Goal: Information Seeking & Learning: Learn about a topic

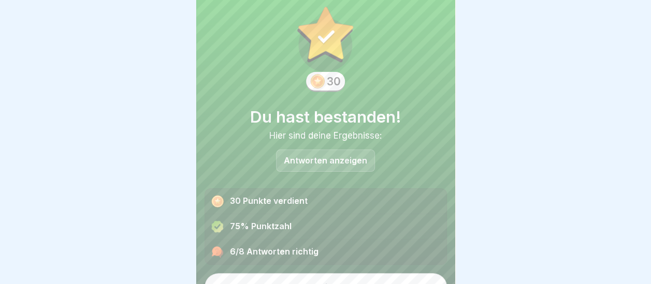
scroll to position [39, 0]
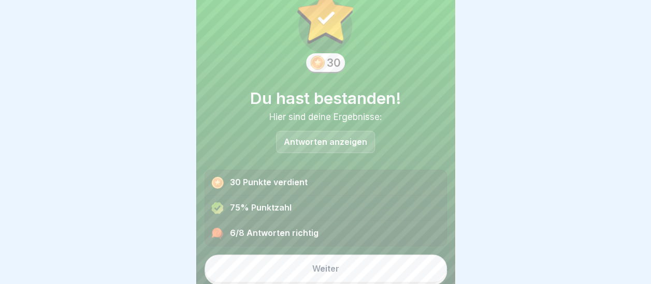
click at [330, 268] on div "Weiter" at bounding box center [325, 268] width 27 height 9
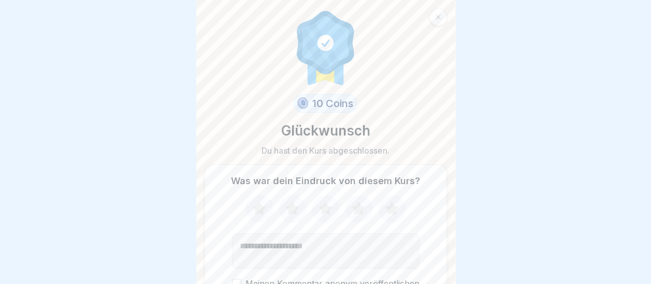
click at [359, 209] on icon at bounding box center [358, 209] width 27 height 27
drag, startPoint x: 324, startPoint y: 247, endPoint x: 336, endPoint y: 239, distance: 14.4
click at [326, 246] on textarea "Kommentar (optional)" at bounding box center [326, 251] width 188 height 35
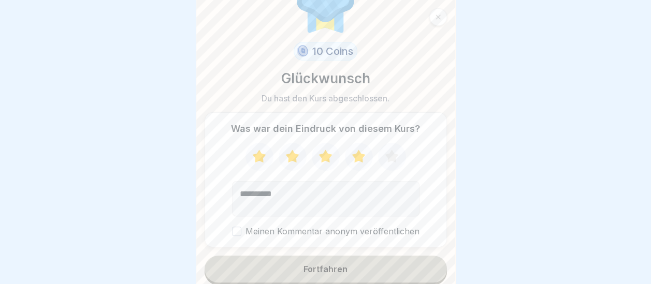
scroll to position [53, 0]
type textarea "**********"
click at [233, 230] on button "Meinen Kommentar anonym veröffentlichen" at bounding box center [236, 230] width 9 height 9
click at [236, 232] on button "Meinen Kommentar anonym veröffentlichen" at bounding box center [236, 230] width 9 height 9
click at [316, 267] on div "Fortfahren" at bounding box center [326, 268] width 44 height 9
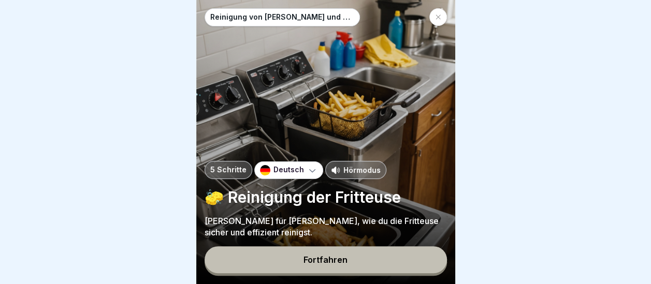
click at [340, 265] on div "Fortfahren" at bounding box center [326, 259] width 44 height 9
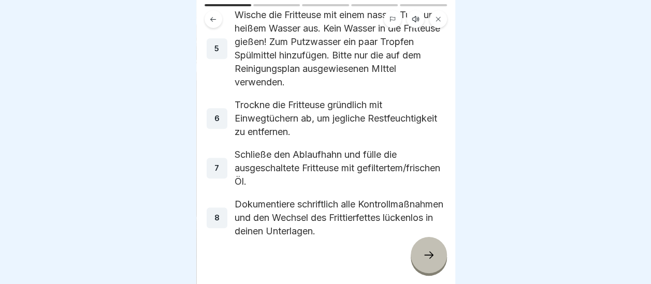
scroll to position [270, 0]
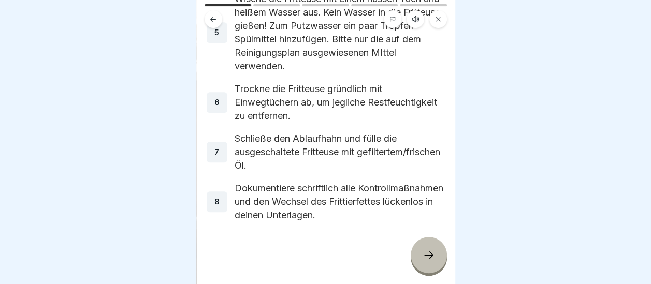
click at [433, 256] on icon at bounding box center [429, 255] width 12 height 12
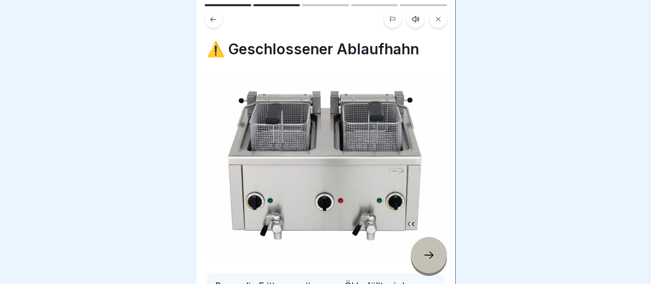
click at [432, 259] on icon at bounding box center [429, 255] width 12 height 12
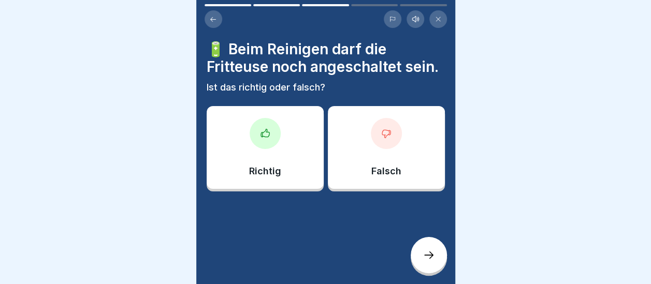
click at [382, 139] on icon at bounding box center [386, 133] width 10 height 10
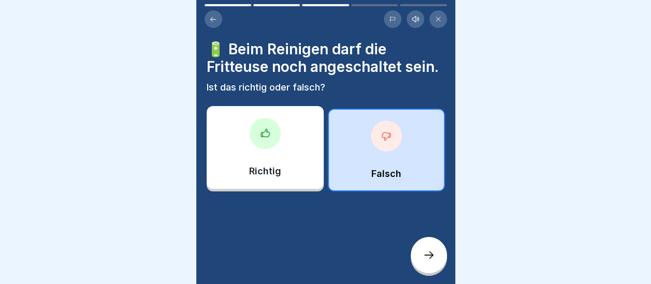
click at [428, 252] on icon at bounding box center [429, 255] width 12 height 12
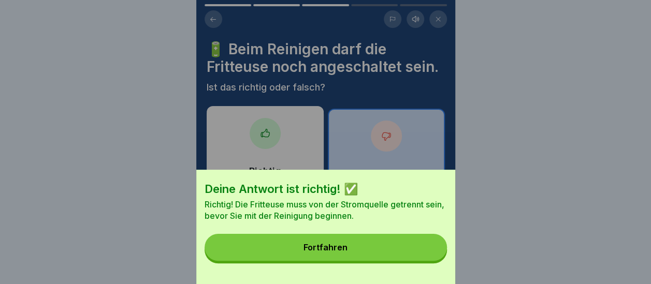
click at [372, 256] on button "Fortfahren" at bounding box center [326, 247] width 242 height 27
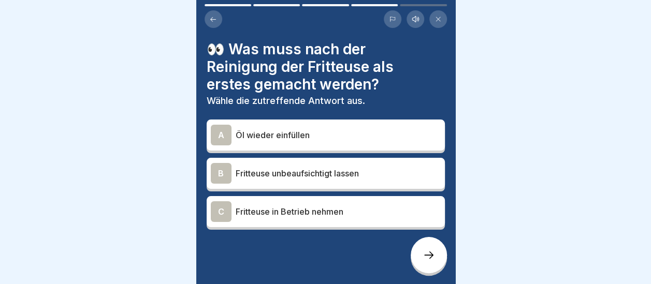
click at [226, 128] on div "A" at bounding box center [221, 135] width 21 height 21
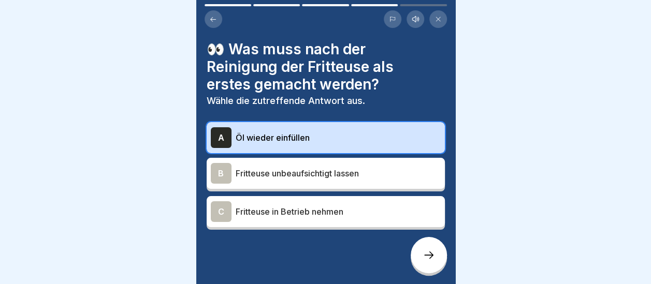
click at [425, 248] on div at bounding box center [429, 255] width 36 height 36
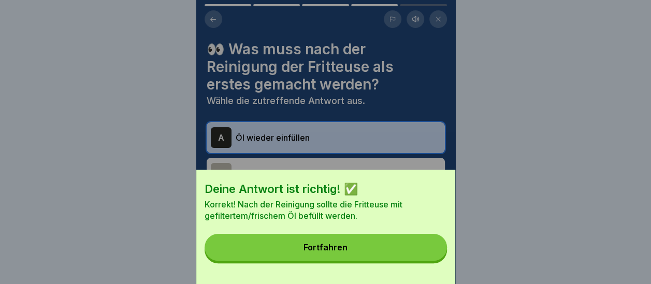
click at [332, 252] on div "Fortfahren" at bounding box center [326, 247] width 44 height 9
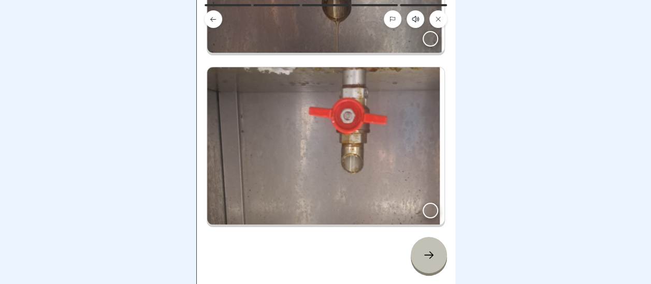
scroll to position [213, 0]
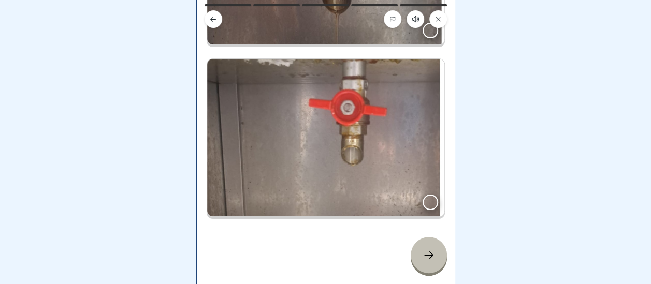
click at [423, 195] on div at bounding box center [431, 203] width 16 height 16
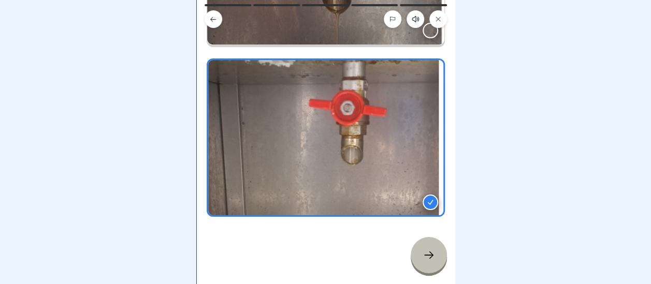
click at [435, 255] on div at bounding box center [429, 255] width 36 height 36
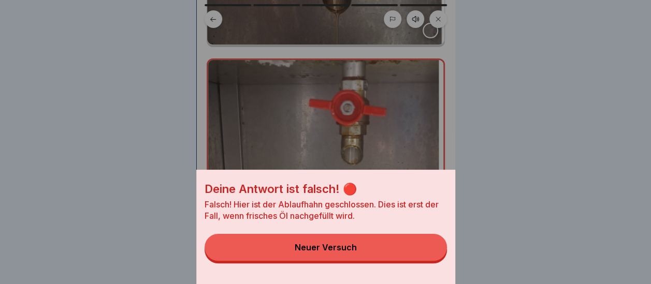
scroll to position [0, 0]
click at [426, 33] on div "Deine Antwort ist falsch! 🔴 Falsch! Hier ist der Ablaufhahn geschlossen. Dies i…" at bounding box center [325, 142] width 259 height 284
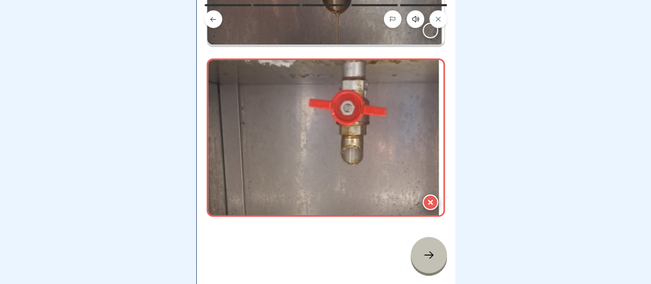
click at [424, 35] on div at bounding box center [431, 31] width 16 height 16
click at [428, 259] on icon at bounding box center [429, 255] width 12 height 12
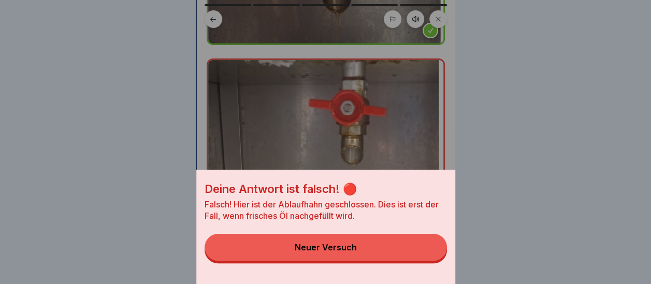
click at [428, 259] on button "Neuer Versuch" at bounding box center [326, 247] width 242 height 27
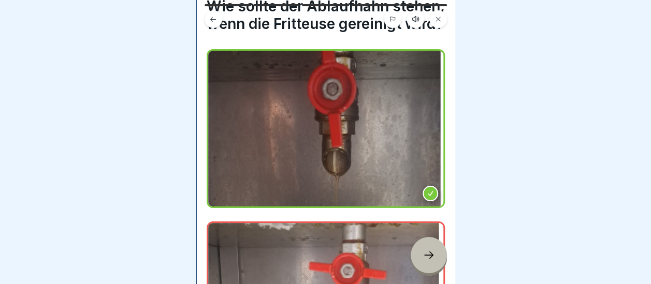
scroll to position [104, 0]
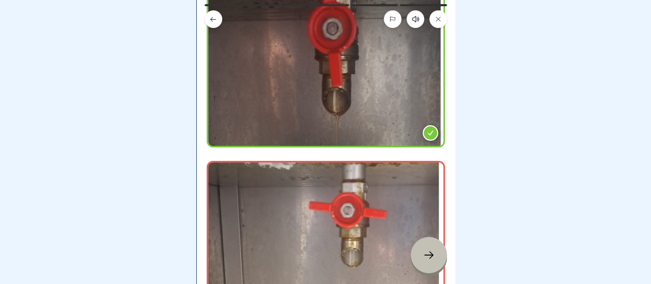
click at [427, 137] on icon at bounding box center [430, 133] width 7 height 7
click at [431, 267] on div at bounding box center [429, 255] width 36 height 36
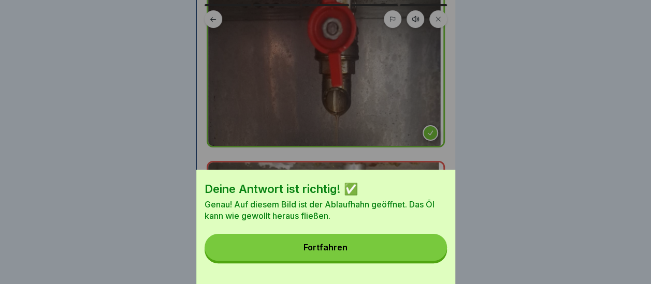
click at [397, 258] on button "Fortfahren" at bounding box center [326, 247] width 242 height 27
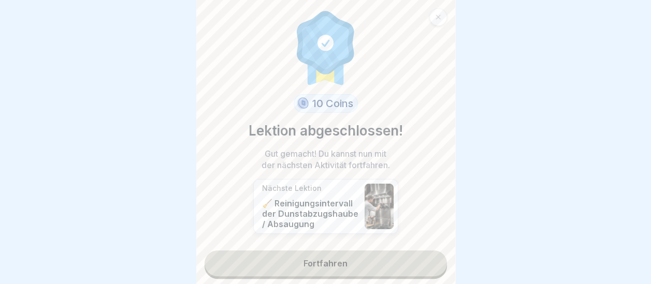
click at [336, 261] on link "Fortfahren" at bounding box center [326, 264] width 242 height 26
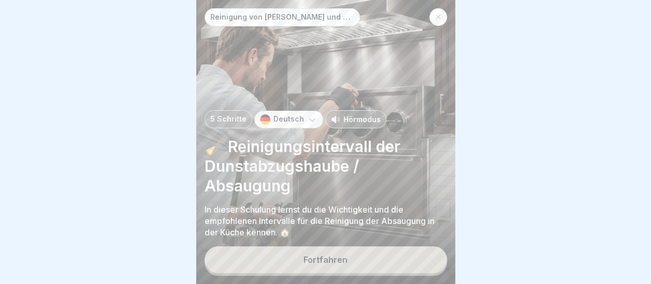
scroll to position [8, 0]
click at [341, 256] on button "Fortfahren" at bounding box center [326, 260] width 242 height 27
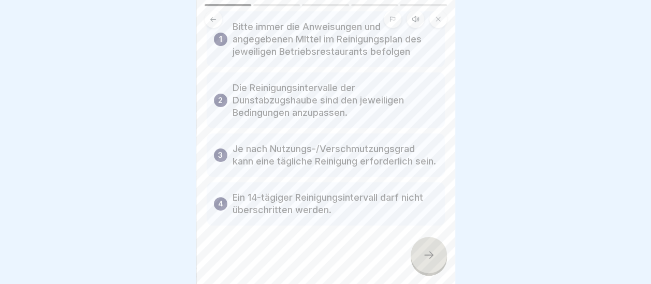
scroll to position [95, 0]
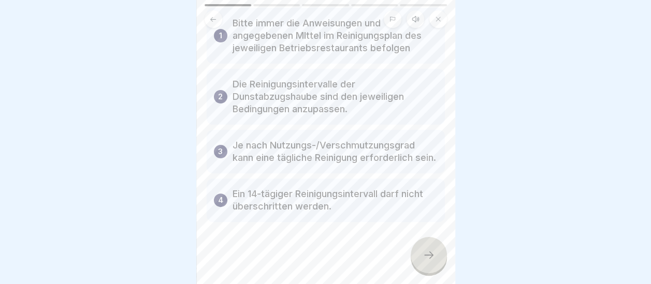
click at [426, 256] on icon at bounding box center [429, 255] width 12 height 12
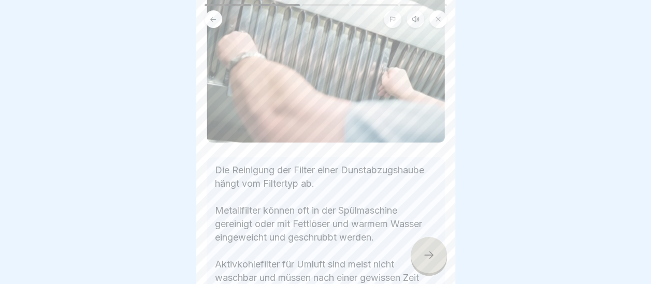
scroll to position [208, 0]
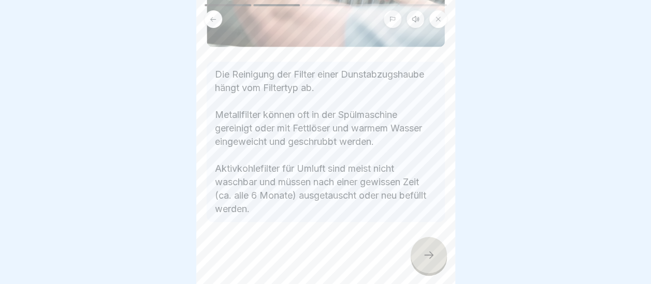
click at [431, 253] on icon at bounding box center [429, 255] width 12 height 12
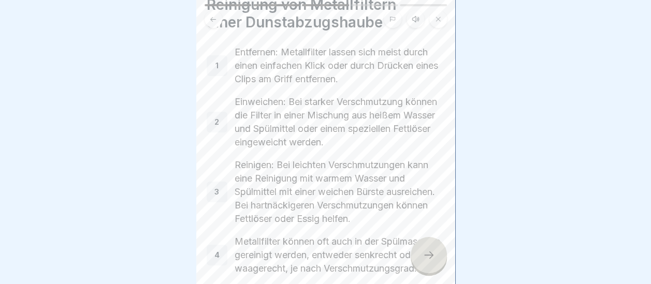
scroll to position [175, 0]
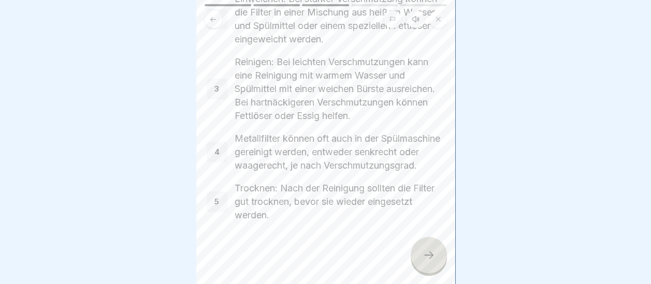
click at [424, 253] on icon at bounding box center [429, 255] width 12 height 12
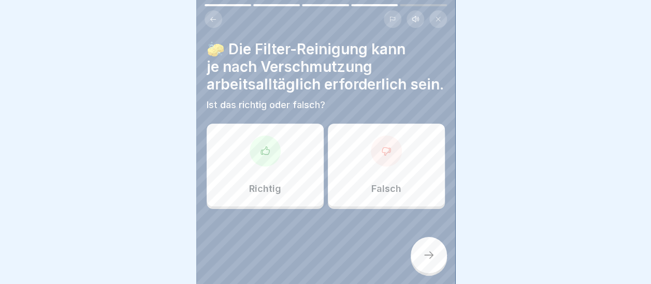
click at [280, 174] on div "Richtig" at bounding box center [265, 165] width 117 height 83
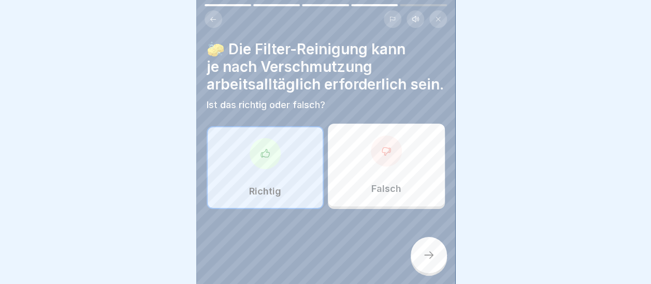
click at [422, 251] on div at bounding box center [429, 255] width 36 height 36
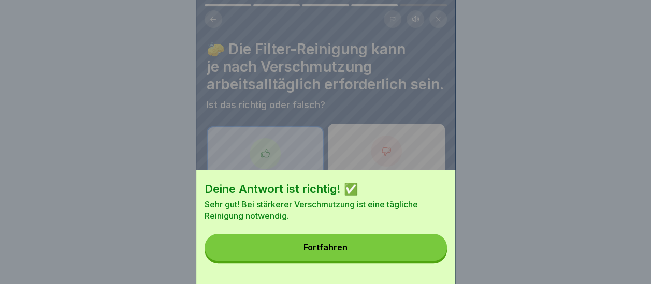
click at [396, 251] on button "Fortfahren" at bounding box center [326, 247] width 242 height 27
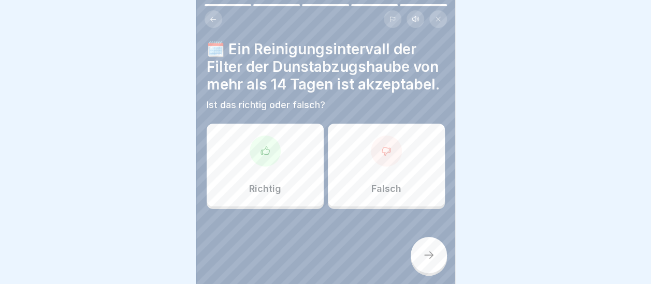
click at [389, 179] on div "Falsch" at bounding box center [386, 165] width 117 height 83
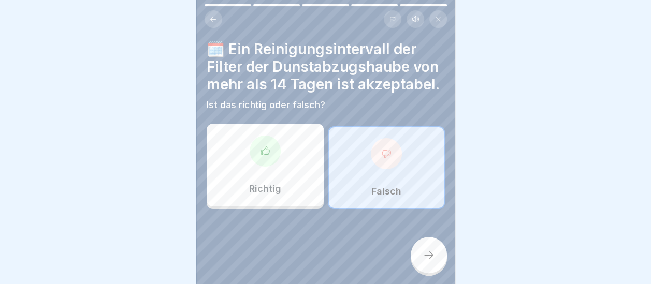
click at [436, 253] on div at bounding box center [429, 255] width 36 height 36
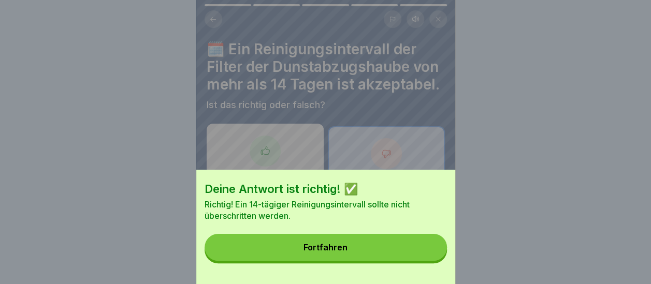
click at [383, 256] on button "Fortfahren" at bounding box center [326, 247] width 242 height 27
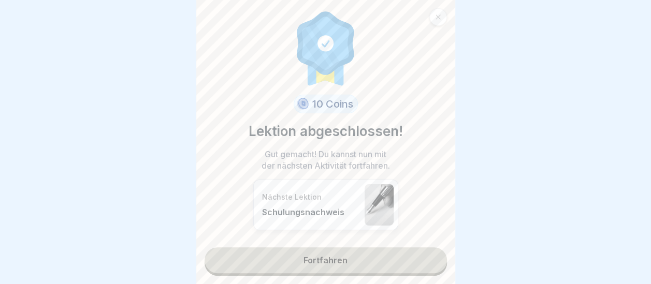
click at [352, 253] on link "Fortfahren" at bounding box center [326, 261] width 242 height 26
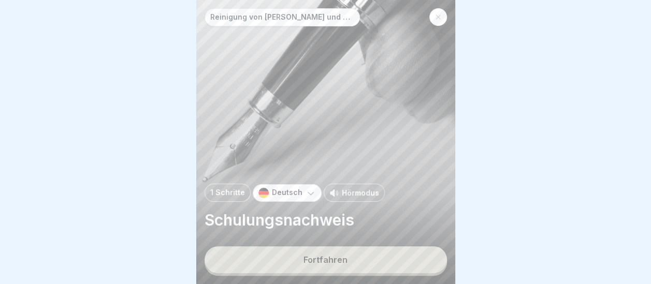
click at [353, 252] on button "Fortfahren" at bounding box center [326, 260] width 242 height 27
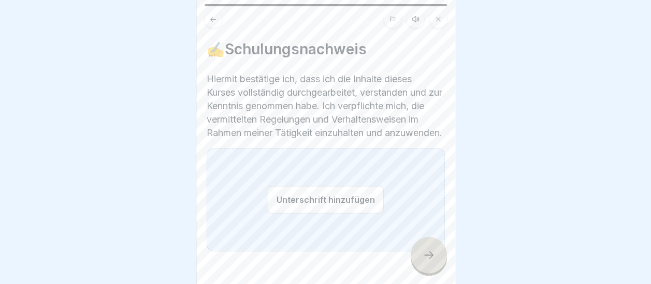
click at [338, 200] on button "Unterschrift hinzufügen" at bounding box center [326, 199] width 116 height 27
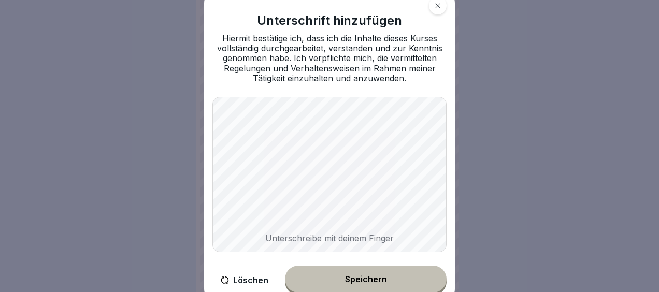
click at [368, 284] on button "Speichern" at bounding box center [366, 279] width 162 height 27
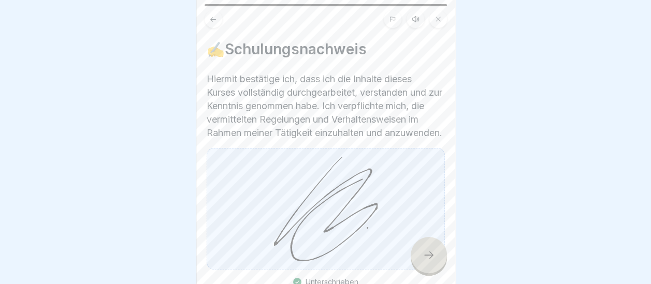
drag, startPoint x: 428, startPoint y: 268, endPoint x: 431, endPoint y: 273, distance: 5.3
click at [430, 273] on div at bounding box center [429, 255] width 36 height 36
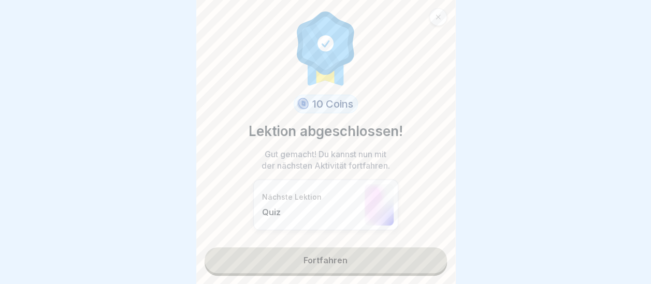
click at [335, 254] on link "Fortfahren" at bounding box center [326, 261] width 242 height 26
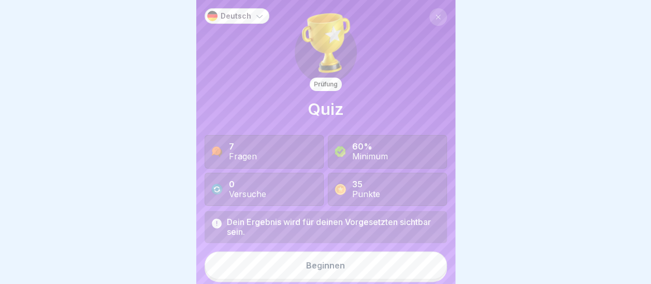
scroll to position [8, 0]
click at [339, 262] on div "Beginnen" at bounding box center [325, 265] width 39 height 9
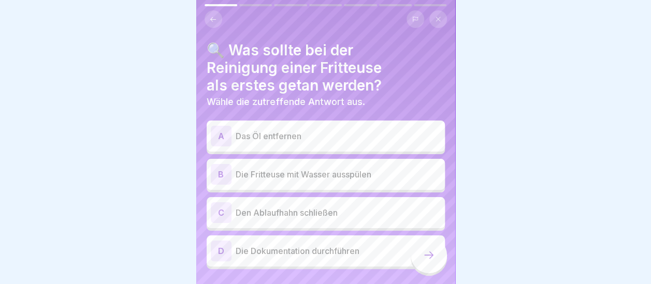
click at [247, 130] on p "Das Öl entfernen" at bounding box center [338, 136] width 205 height 12
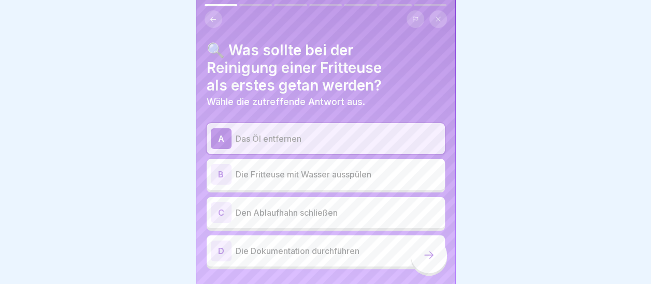
click at [423, 253] on icon at bounding box center [429, 255] width 12 height 12
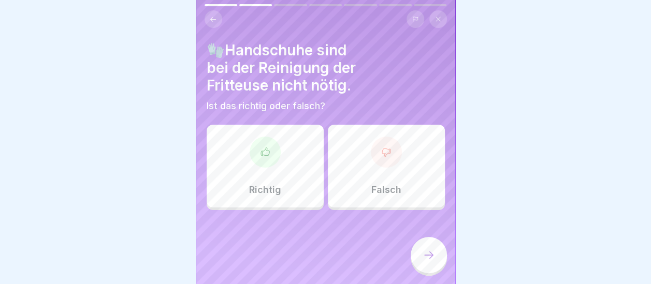
click at [394, 161] on div "Falsch" at bounding box center [386, 166] width 117 height 83
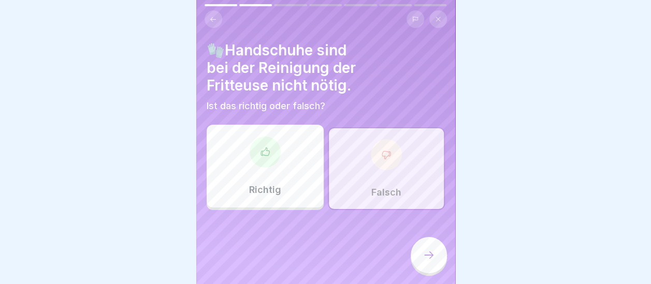
click at [429, 255] on icon at bounding box center [429, 255] width 12 height 12
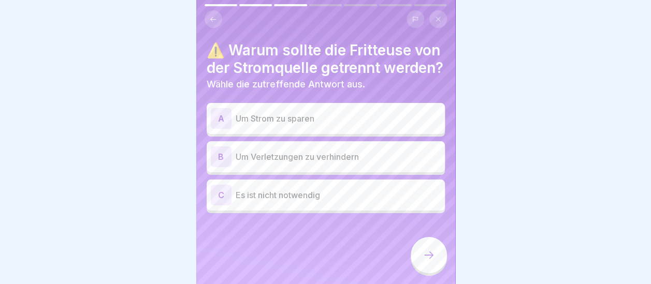
click at [229, 165] on div "B" at bounding box center [221, 157] width 21 height 21
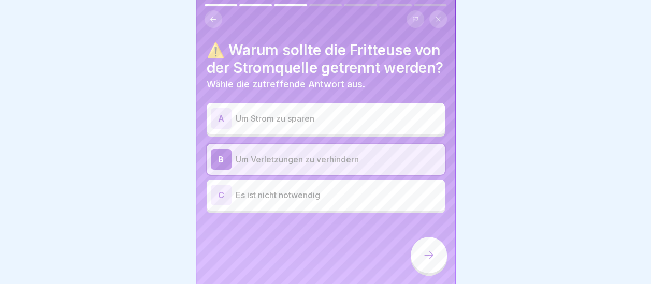
click at [428, 248] on div at bounding box center [429, 255] width 36 height 36
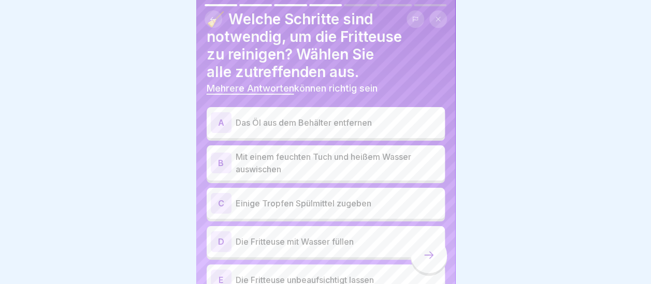
scroll to position [52, 0]
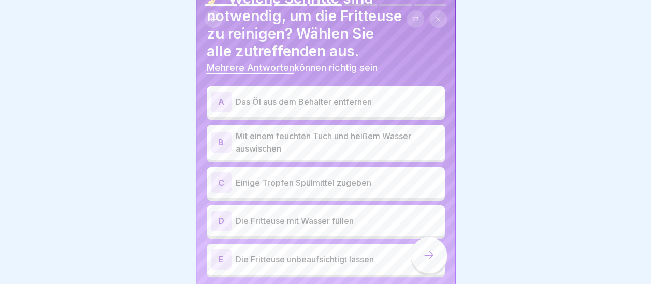
click at [224, 95] on div "A" at bounding box center [221, 102] width 21 height 21
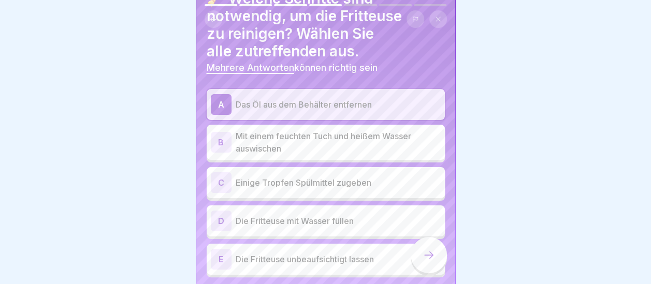
click at [228, 133] on div "B" at bounding box center [221, 142] width 21 height 21
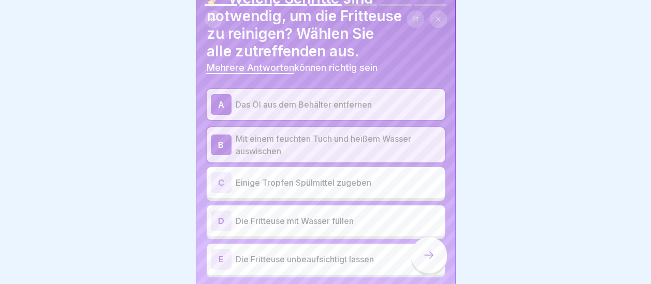
click at [224, 135] on div "B" at bounding box center [221, 145] width 21 height 21
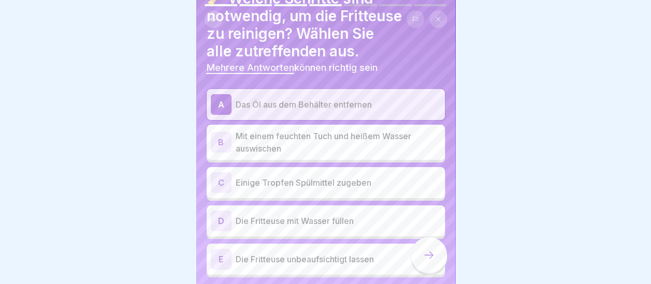
click at [224, 134] on div "B" at bounding box center [221, 142] width 21 height 21
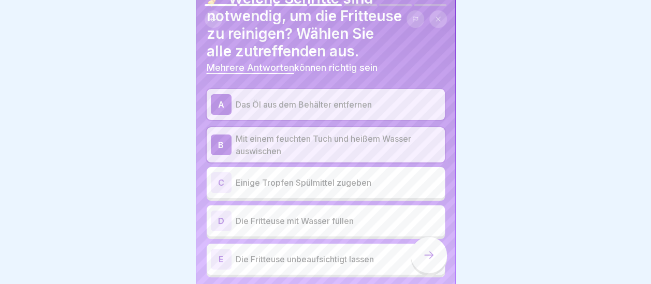
click at [219, 173] on div "C" at bounding box center [221, 183] width 21 height 21
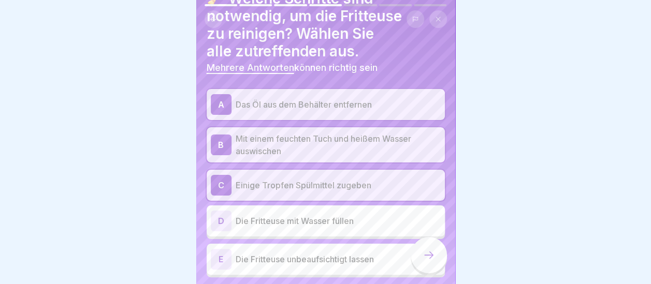
click at [220, 211] on div "D" at bounding box center [221, 221] width 21 height 21
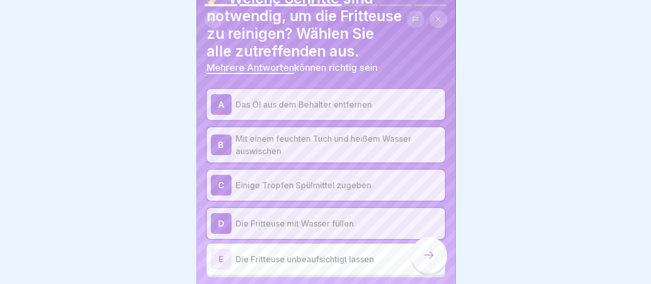
click at [424, 251] on icon at bounding box center [429, 255] width 12 height 12
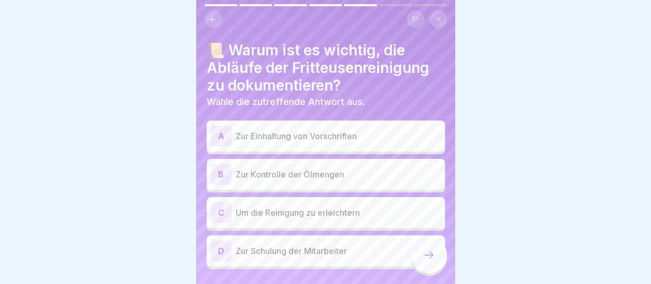
click at [224, 126] on div "A" at bounding box center [221, 136] width 21 height 21
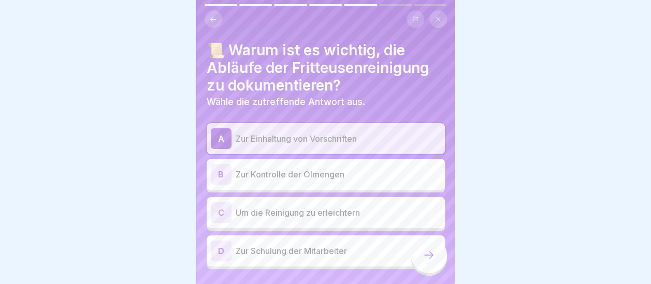
click at [433, 252] on icon at bounding box center [429, 255] width 12 height 12
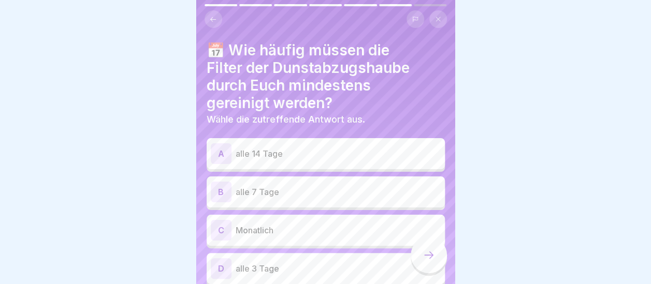
click at [221, 145] on div "A" at bounding box center [221, 154] width 21 height 21
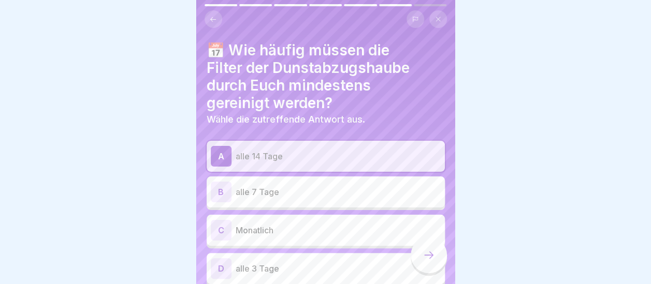
click at [431, 252] on icon at bounding box center [429, 255] width 12 height 12
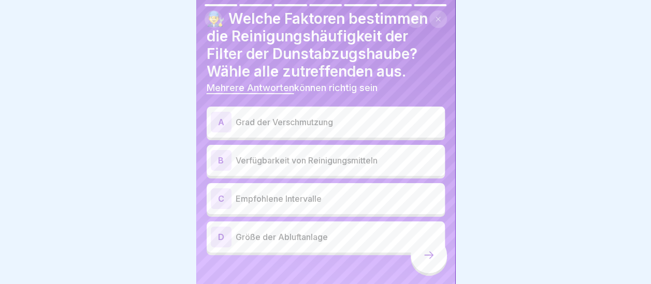
scroll to position [44, 0]
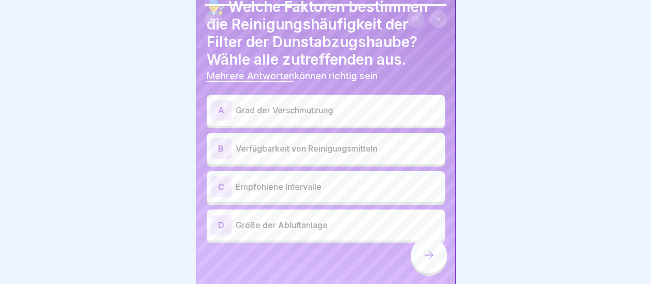
click at [219, 104] on div "A" at bounding box center [221, 110] width 21 height 21
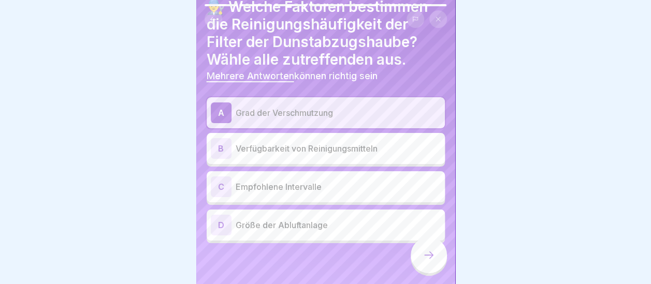
click at [220, 181] on div "C" at bounding box center [221, 187] width 21 height 21
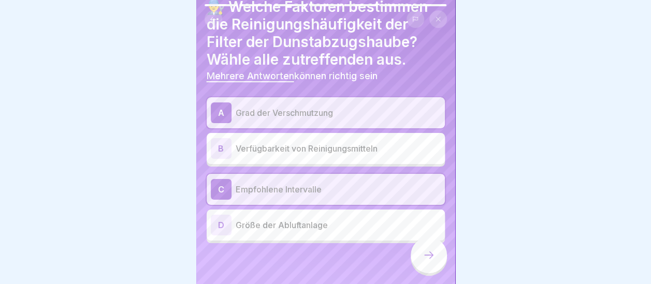
click at [221, 218] on div "D" at bounding box center [221, 225] width 21 height 21
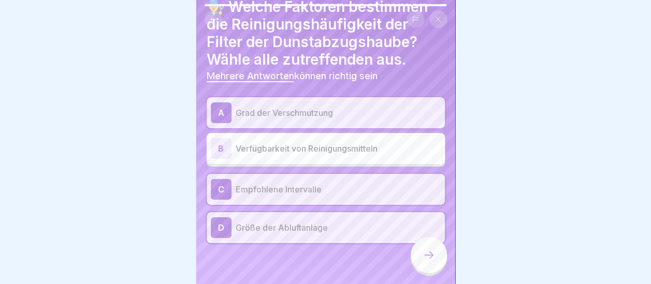
click at [431, 256] on icon at bounding box center [429, 255] width 12 height 12
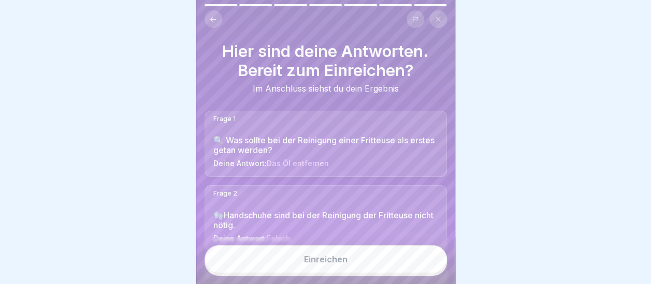
click at [307, 264] on button "Einreichen" at bounding box center [326, 260] width 242 height 28
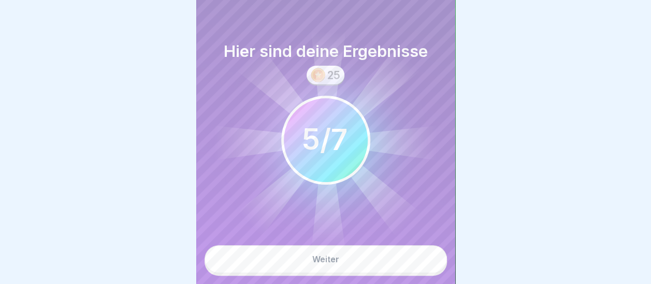
click at [307, 264] on button "Weiter" at bounding box center [326, 260] width 242 height 28
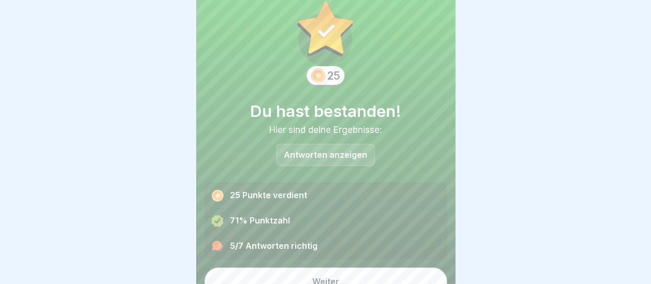
scroll to position [39, 0]
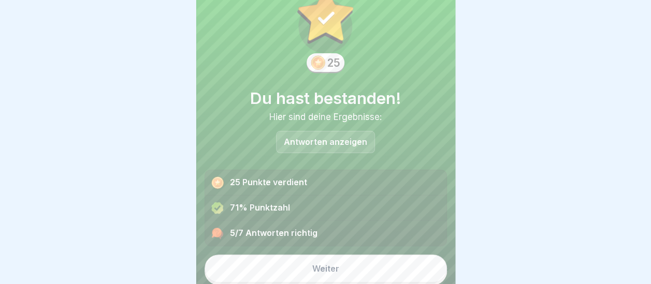
click at [335, 257] on button "Weiter" at bounding box center [326, 269] width 242 height 28
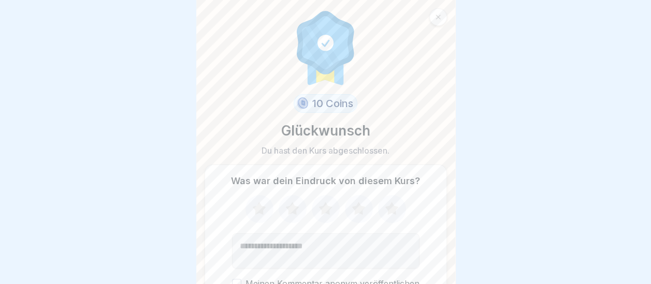
click at [360, 202] on icon at bounding box center [358, 209] width 27 height 27
drag, startPoint x: 327, startPoint y: 238, endPoint x: 443, endPoint y: 202, distance: 121.1
click at [332, 238] on textarea "Kommentar (optional)" at bounding box center [326, 251] width 188 height 35
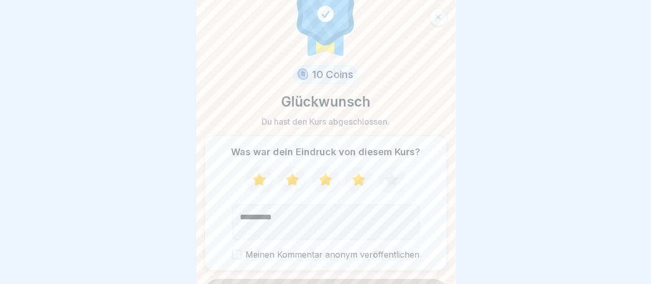
scroll to position [53, 0]
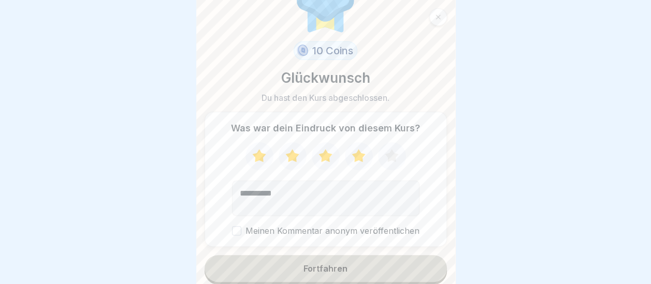
type textarea "**********"
click at [236, 226] on button "Meinen Kommentar anonym veröffentlichen" at bounding box center [236, 230] width 9 height 9
click at [312, 255] on button "Fortfahren" at bounding box center [326, 268] width 242 height 27
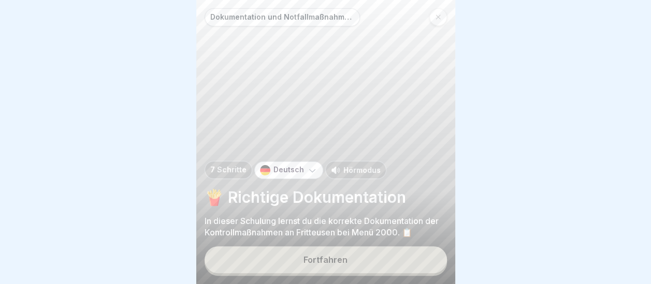
click at [316, 261] on div "Fortfahren" at bounding box center [326, 259] width 44 height 9
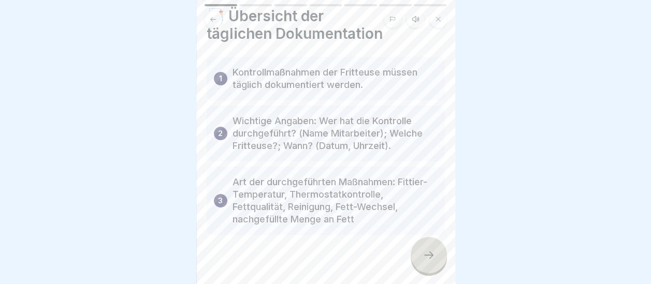
scroll to position [46, 0]
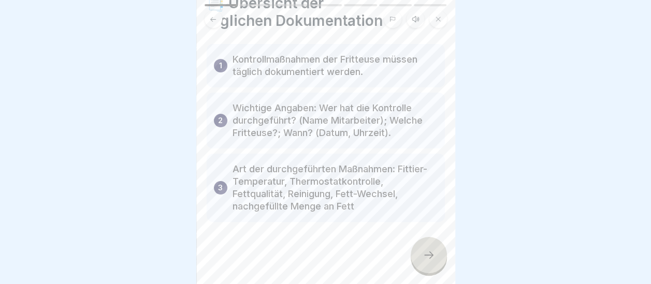
click at [430, 255] on icon at bounding box center [428, 255] width 9 height 7
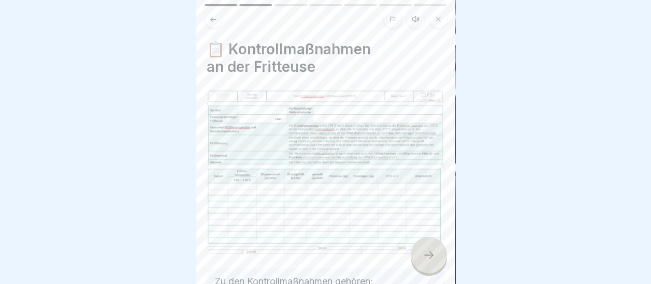
click at [428, 255] on icon at bounding box center [429, 255] width 12 height 12
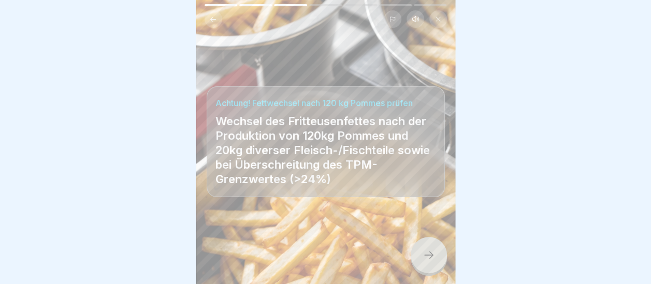
click at [428, 255] on icon at bounding box center [429, 255] width 12 height 12
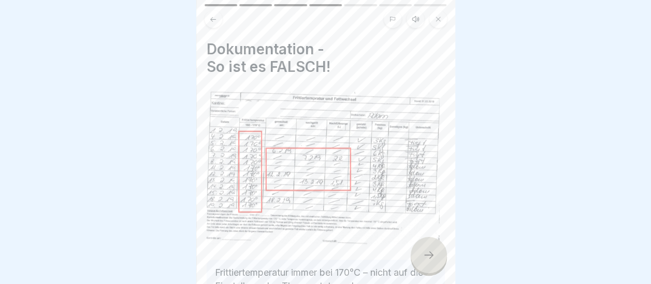
click at [427, 255] on icon at bounding box center [429, 255] width 12 height 12
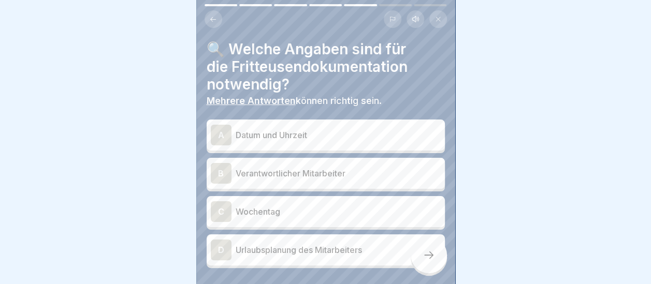
click at [218, 125] on div "A" at bounding box center [221, 135] width 21 height 21
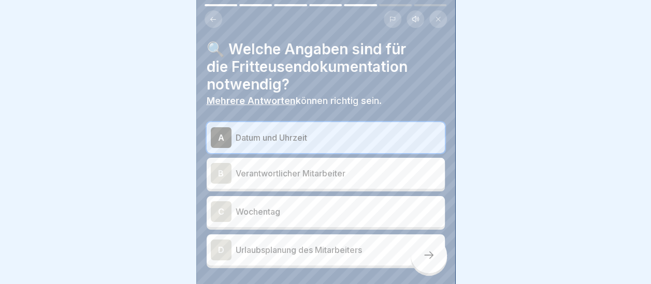
click at [223, 165] on div "B" at bounding box center [221, 173] width 21 height 21
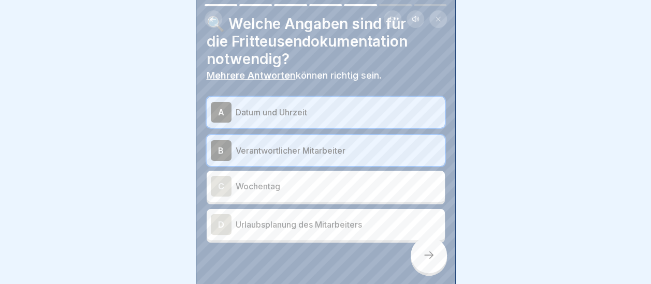
scroll to position [46, 0]
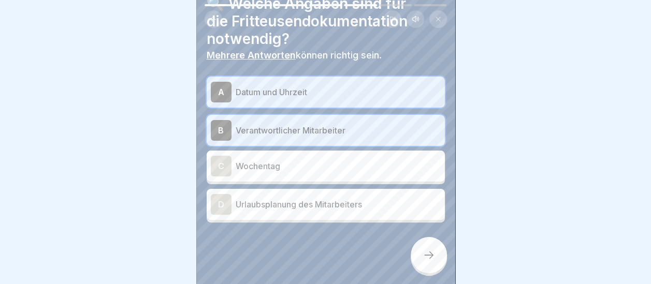
click at [431, 256] on icon at bounding box center [429, 255] width 12 height 12
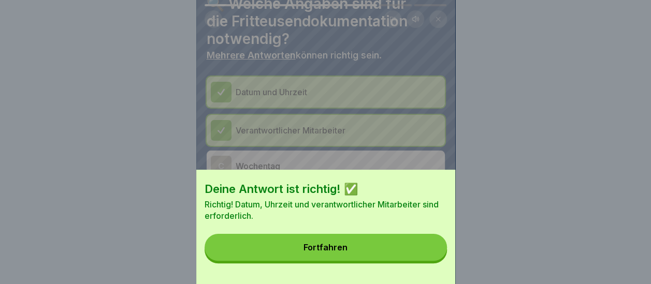
click at [354, 250] on button "Fortfahren" at bounding box center [326, 247] width 242 height 27
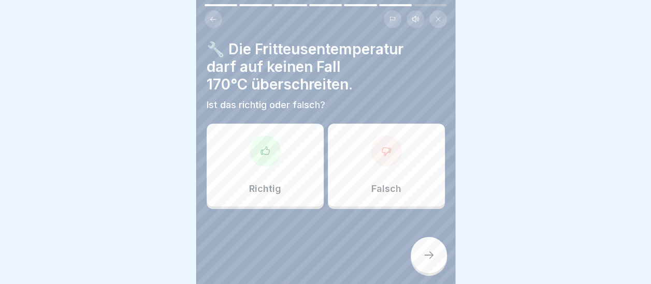
click at [277, 169] on div "Richtig" at bounding box center [265, 165] width 117 height 83
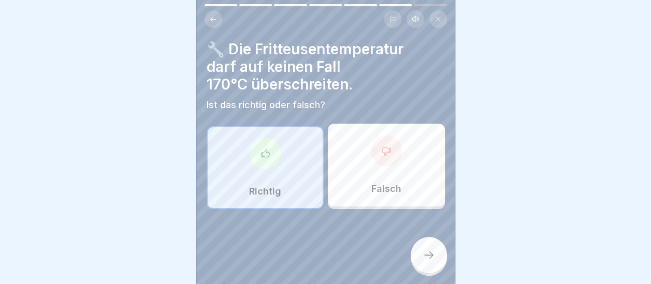
click at [423, 250] on div at bounding box center [429, 255] width 36 height 36
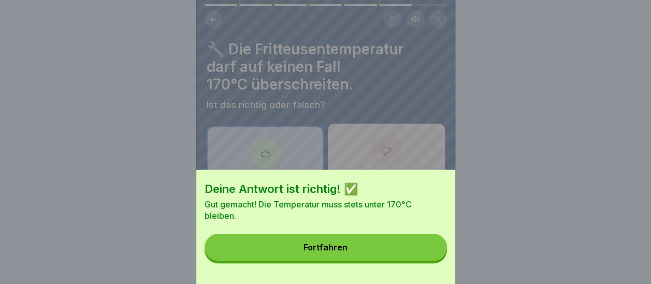
click at [379, 248] on button "Fortfahren" at bounding box center [326, 247] width 242 height 27
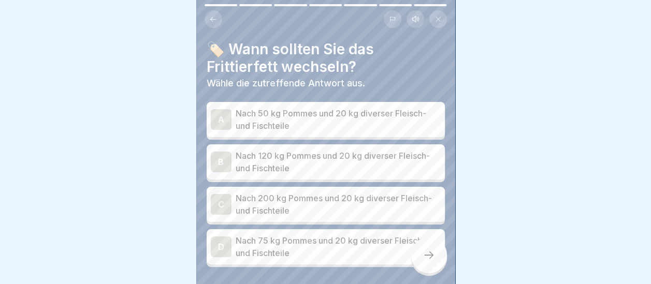
click at [354, 198] on p "Nach 200 kg Pommes und 20 kg diverser Fleisch- und Fischteile" at bounding box center [338, 204] width 205 height 25
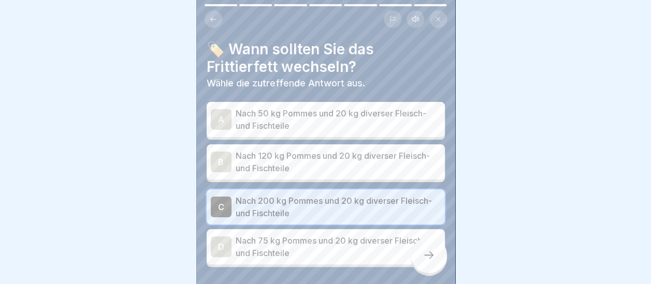
click at [430, 254] on icon at bounding box center [429, 255] width 12 height 12
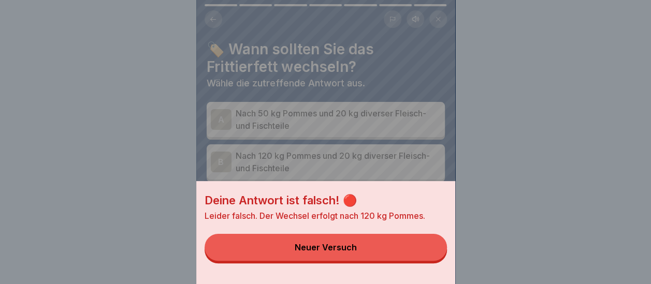
click at [318, 252] on div "Neuer Versuch" at bounding box center [326, 247] width 62 height 9
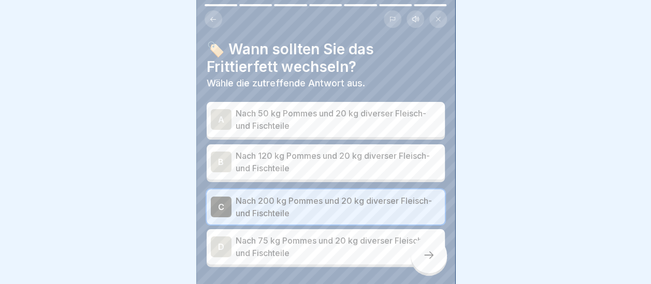
click at [223, 153] on div "B" at bounding box center [221, 162] width 21 height 21
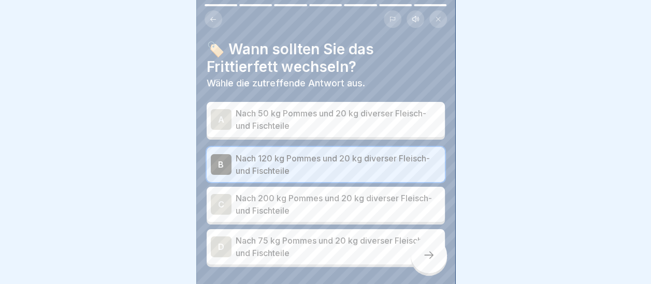
click at [426, 253] on icon at bounding box center [429, 255] width 12 height 12
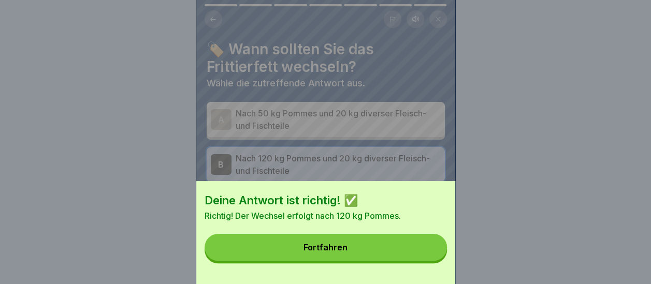
click at [407, 256] on button "Fortfahren" at bounding box center [326, 247] width 242 height 27
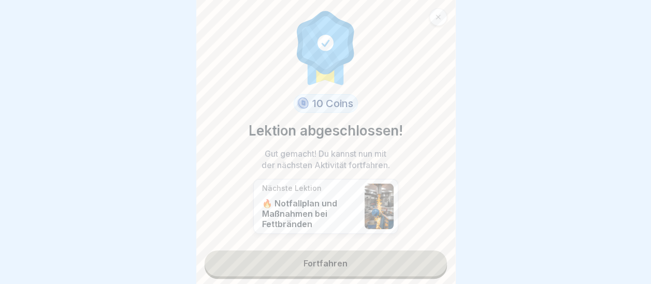
click at [339, 254] on link "Fortfahren" at bounding box center [326, 264] width 242 height 26
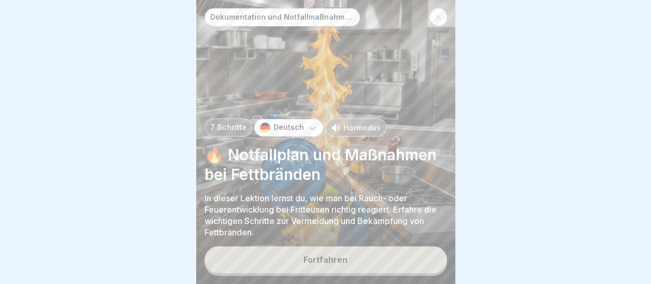
click at [338, 258] on div "Fortfahren" at bounding box center [326, 259] width 44 height 9
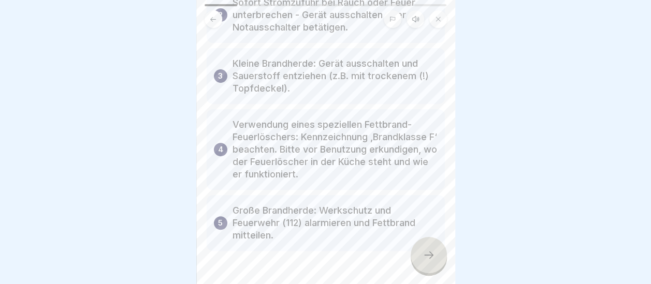
scroll to position [206, 0]
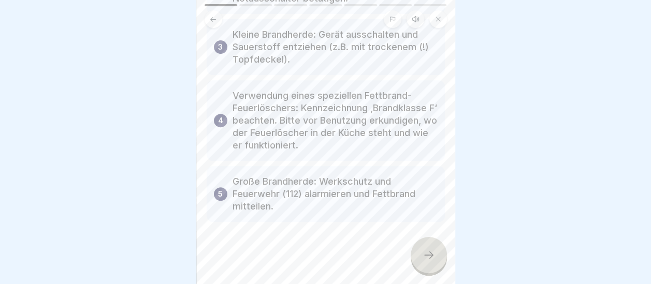
click at [432, 258] on icon at bounding box center [428, 255] width 9 height 7
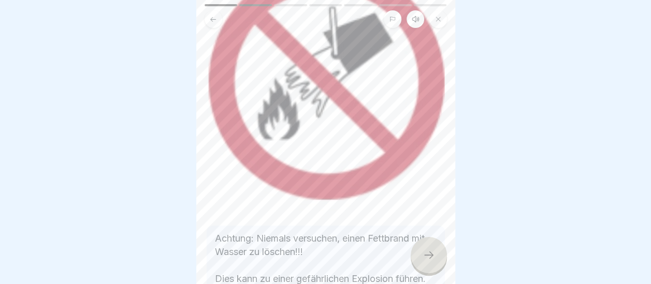
scroll to position [204, 0]
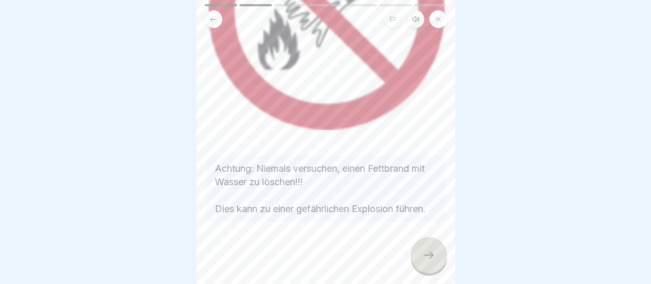
click at [429, 249] on div at bounding box center [429, 255] width 36 height 36
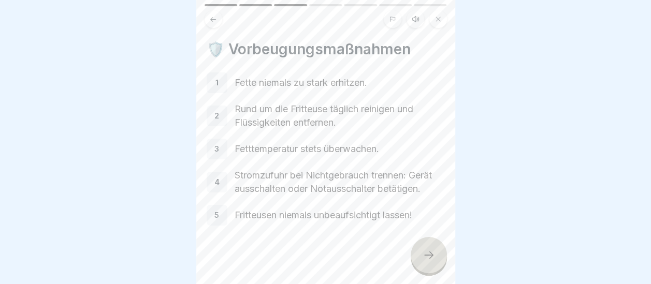
click at [212, 74] on div "1" at bounding box center [217, 83] width 21 height 21
click at [432, 259] on icon at bounding box center [429, 255] width 12 height 12
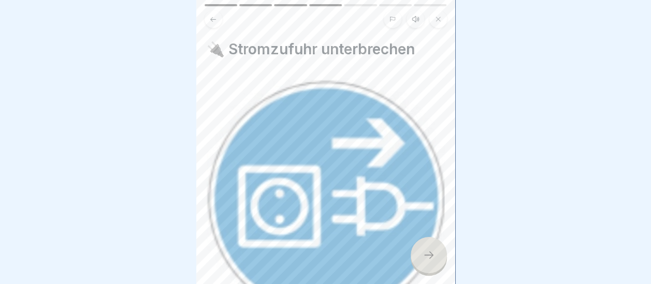
click at [427, 257] on icon at bounding box center [429, 255] width 12 height 12
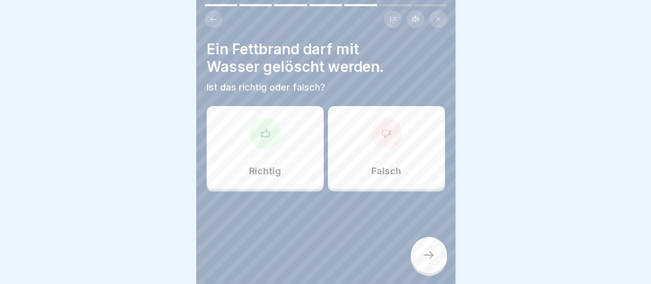
click at [371, 128] on div at bounding box center [386, 133] width 31 height 31
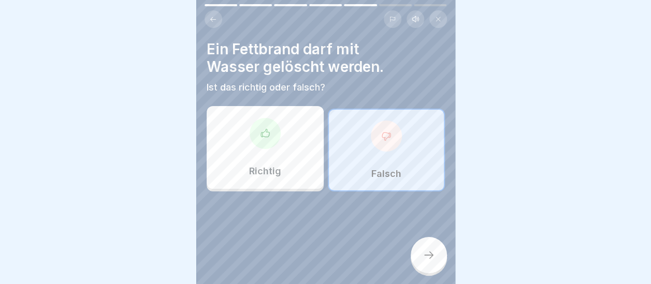
click at [432, 250] on icon at bounding box center [429, 255] width 12 height 12
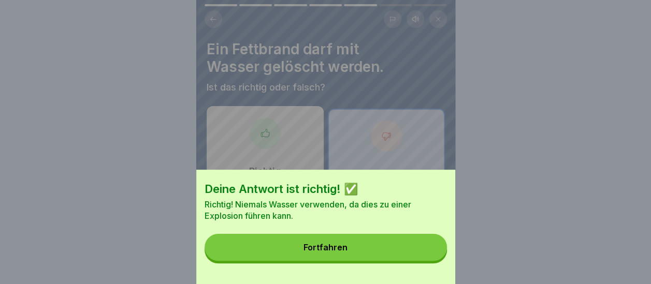
click at [398, 257] on button "Fortfahren" at bounding box center [326, 247] width 242 height 27
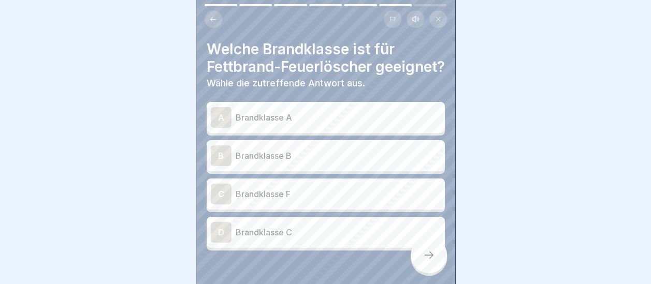
click at [270, 201] on p "Brandklasse F" at bounding box center [338, 194] width 205 height 12
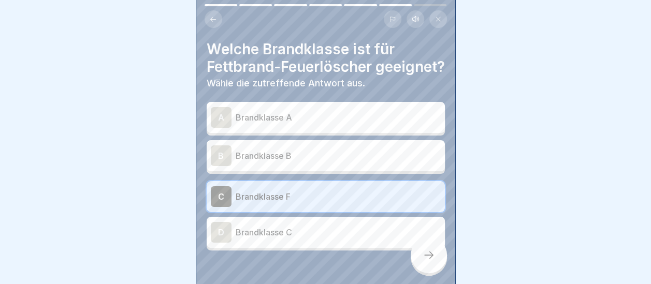
click at [444, 253] on div at bounding box center [429, 255] width 36 height 36
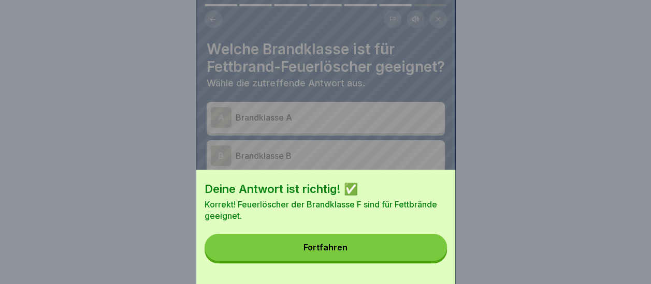
click at [365, 249] on button "Fortfahren" at bounding box center [326, 247] width 242 height 27
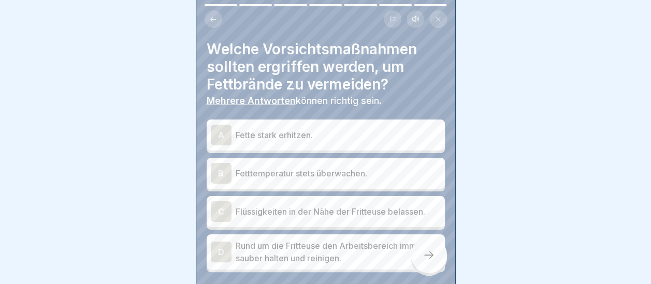
click at [216, 163] on div "B" at bounding box center [221, 173] width 21 height 21
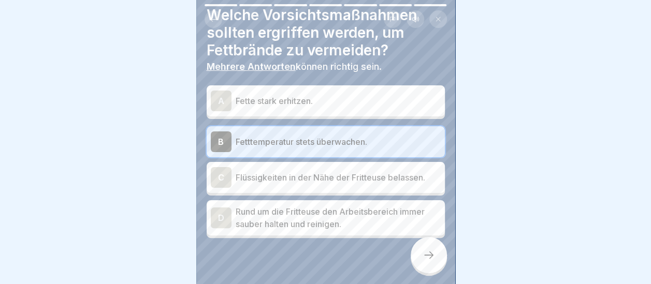
scroll to position [50, 0]
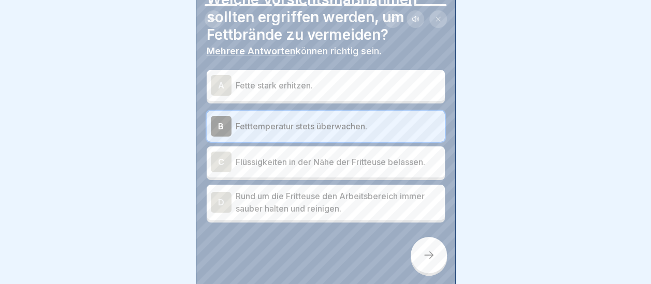
click at [223, 195] on div "D" at bounding box center [221, 202] width 21 height 21
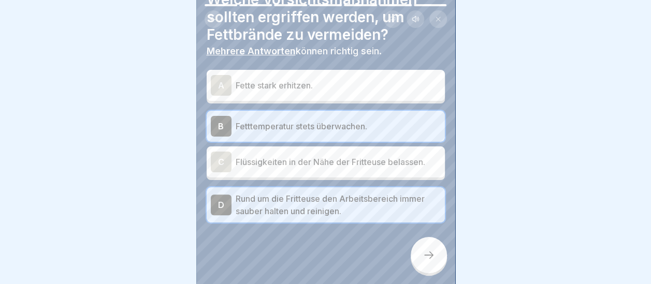
click at [423, 254] on icon at bounding box center [429, 255] width 12 height 12
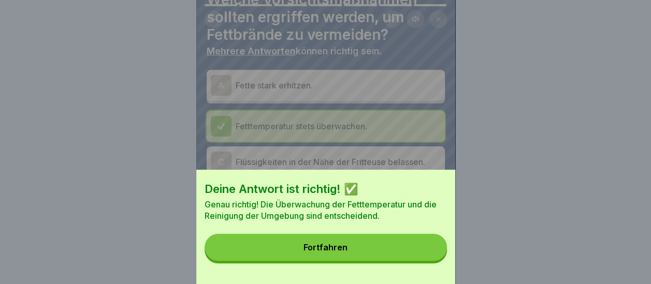
click at [401, 258] on button "Fortfahren" at bounding box center [326, 247] width 242 height 27
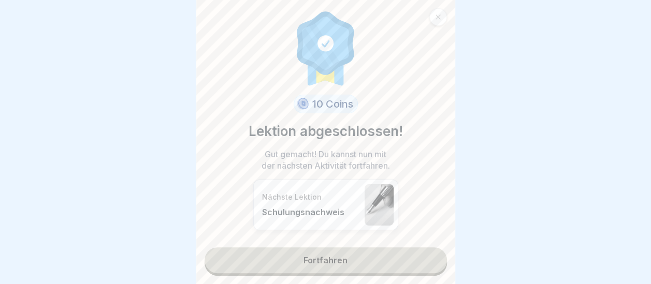
click at [362, 249] on link "Fortfahren" at bounding box center [326, 261] width 242 height 26
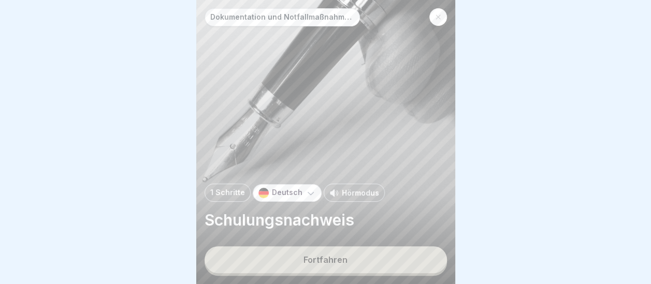
click at [359, 255] on button "Fortfahren" at bounding box center [326, 260] width 242 height 27
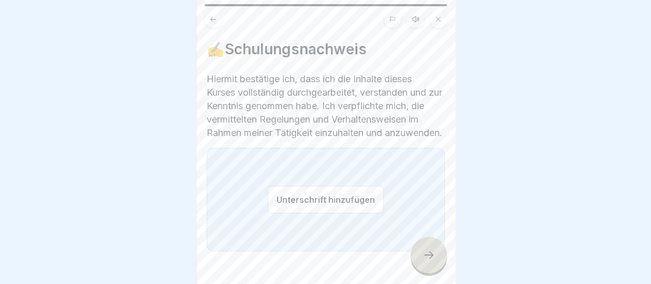
click at [340, 203] on button "Unterschrift hinzufügen" at bounding box center [326, 199] width 116 height 27
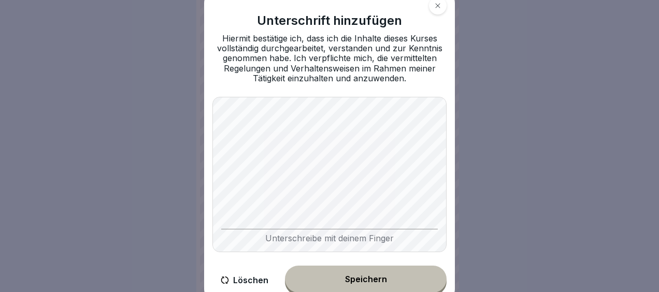
click at [374, 276] on div "Speichern" at bounding box center [366, 279] width 42 height 9
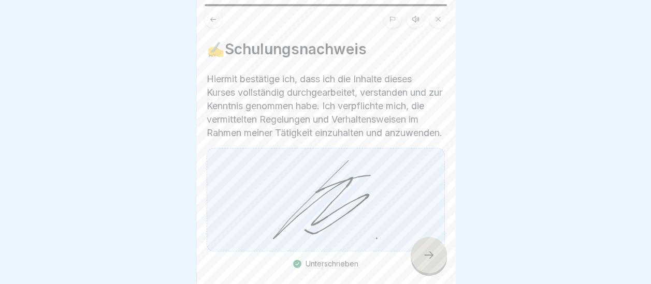
click at [422, 264] on div at bounding box center [429, 255] width 36 height 36
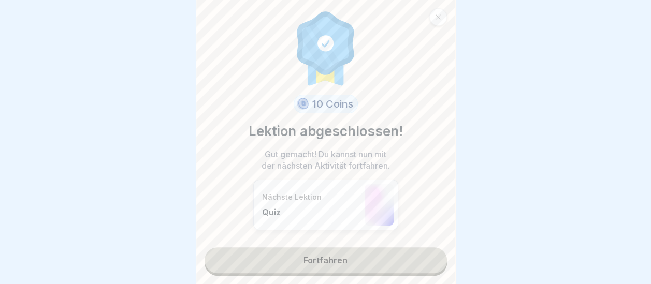
click at [388, 257] on link "Fortfahren" at bounding box center [326, 261] width 242 height 26
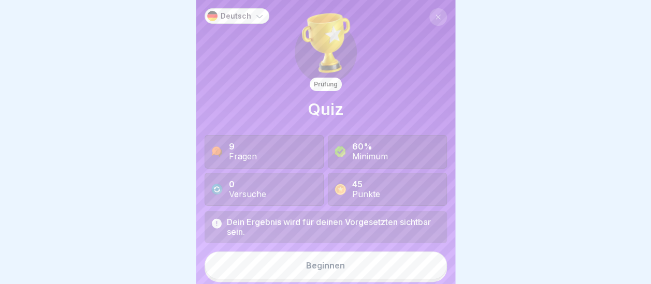
scroll to position [8, 0]
click at [342, 258] on button "Beginnen" at bounding box center [326, 266] width 242 height 28
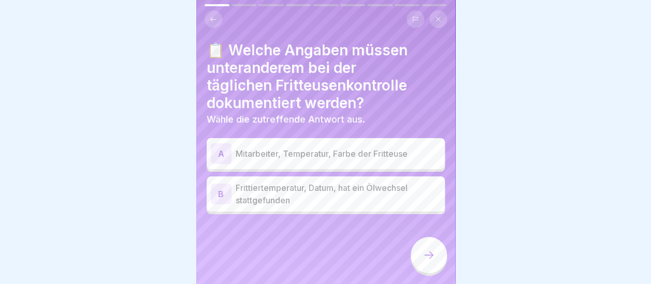
click at [322, 191] on p "Frittiertemperatur, Datum, hat ein Ölwechsel stattgefunden" at bounding box center [338, 194] width 205 height 25
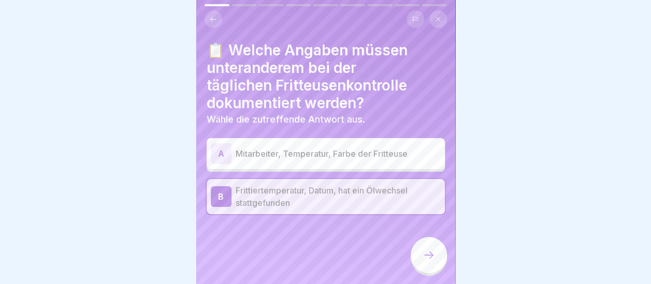
click at [425, 253] on icon at bounding box center [429, 255] width 12 height 12
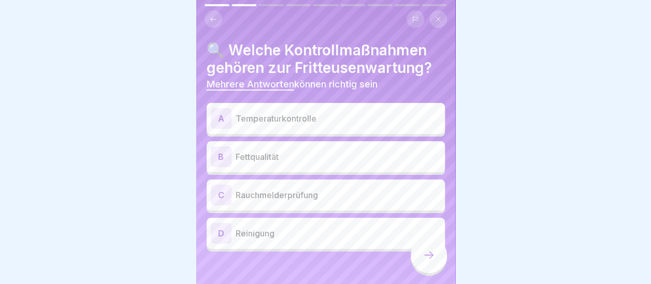
click at [224, 109] on div "A" at bounding box center [221, 118] width 21 height 21
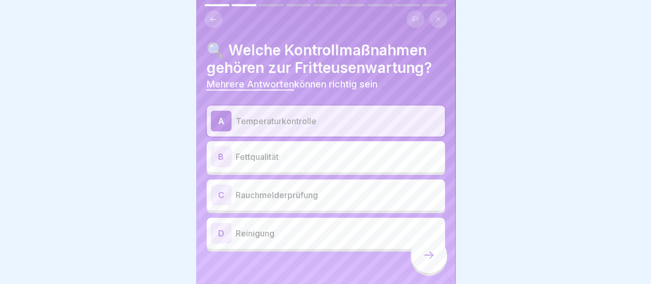
click at [224, 148] on div "B" at bounding box center [221, 157] width 21 height 21
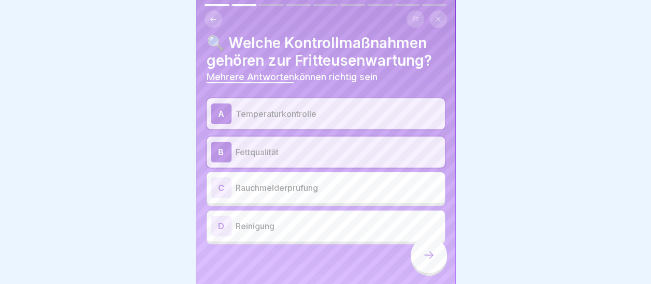
scroll to position [8, 0]
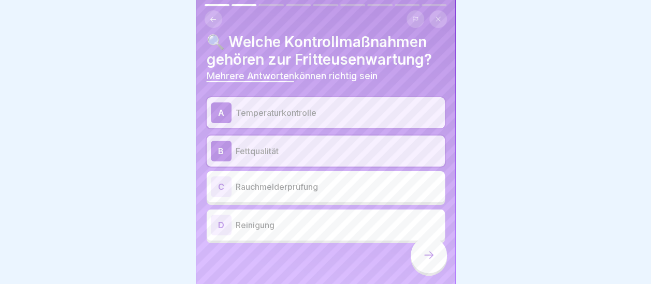
click at [221, 215] on div "D" at bounding box center [221, 225] width 21 height 21
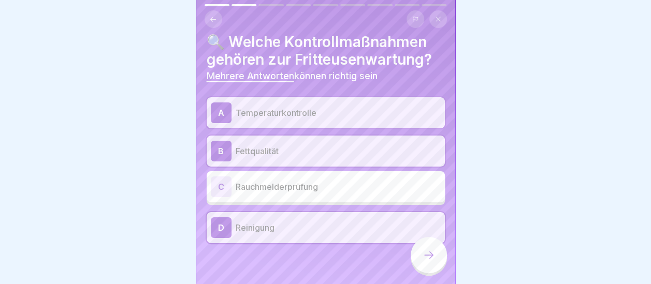
click at [423, 253] on icon at bounding box center [429, 255] width 12 height 12
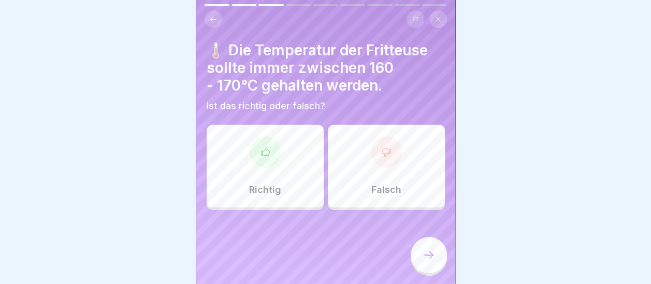
click at [289, 170] on div "Richtig" at bounding box center [265, 166] width 117 height 83
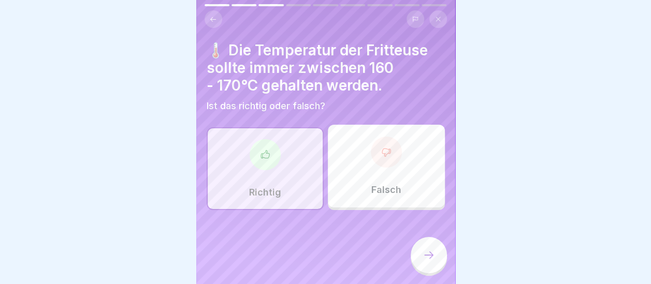
click at [427, 250] on div at bounding box center [429, 255] width 36 height 36
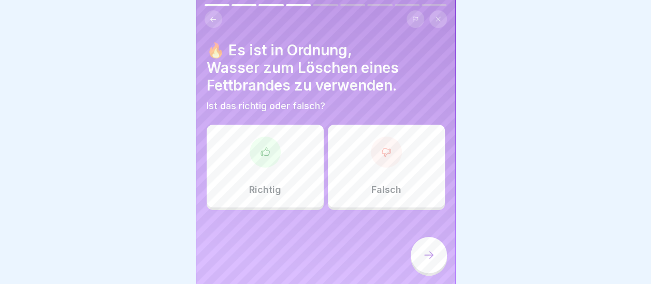
click at [386, 162] on div "Falsch" at bounding box center [386, 166] width 117 height 83
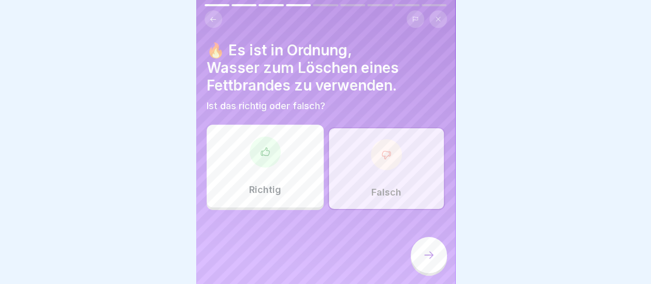
click at [432, 253] on icon at bounding box center [429, 255] width 12 height 12
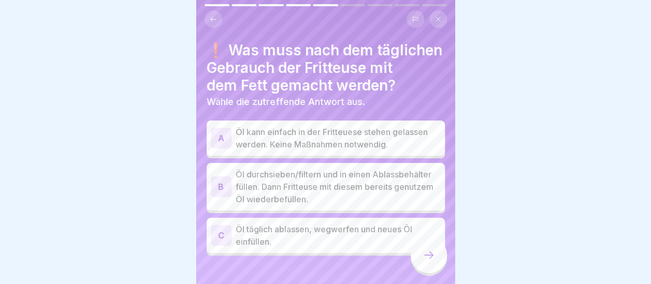
click at [333, 173] on p "Öl durchsieben/filtern und in einen Ablassbehälter füllen. Dann Fritteuse mit d…" at bounding box center [338, 186] width 205 height 37
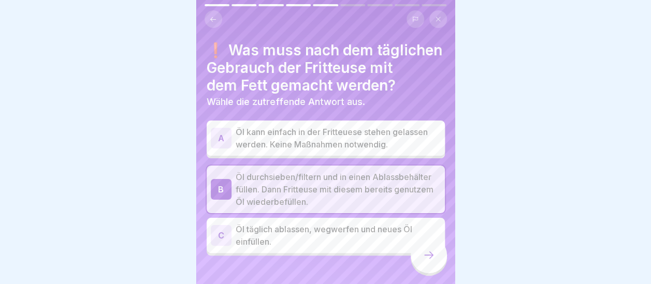
click at [424, 257] on icon at bounding box center [429, 255] width 12 height 12
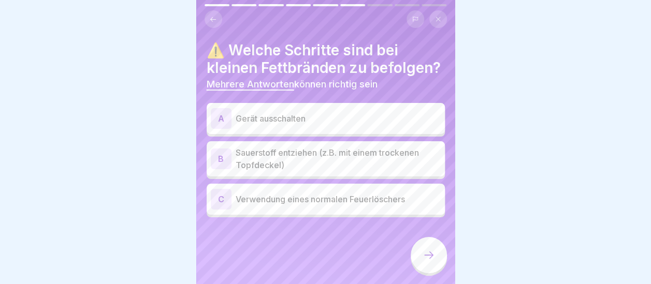
click at [228, 129] on div "A" at bounding box center [221, 118] width 21 height 21
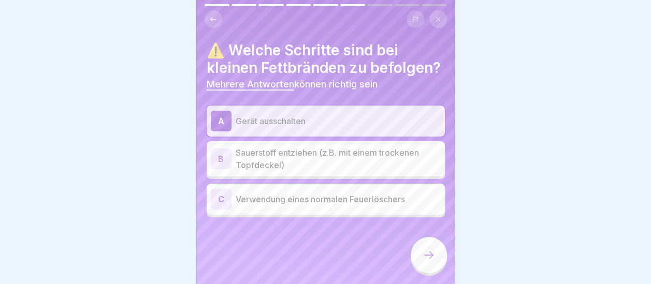
click at [221, 169] on div "B" at bounding box center [221, 159] width 21 height 21
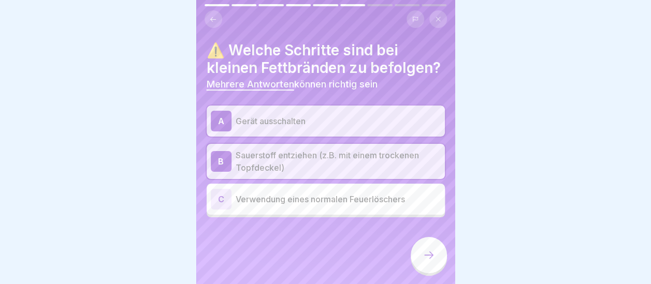
click at [433, 260] on icon at bounding box center [429, 255] width 12 height 12
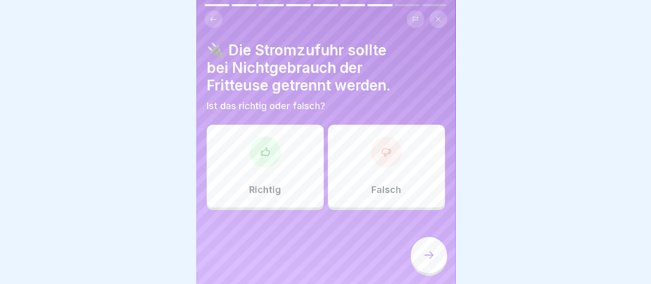
click at [283, 165] on div "Richtig" at bounding box center [265, 166] width 117 height 83
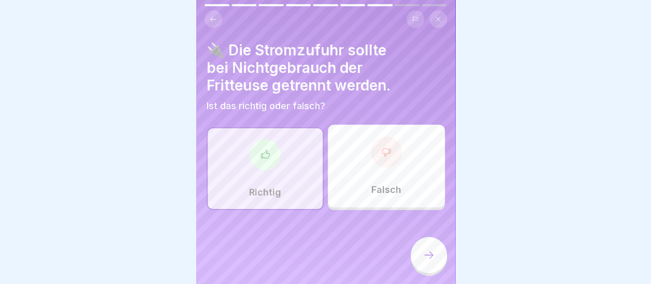
click at [417, 252] on div at bounding box center [429, 255] width 36 height 36
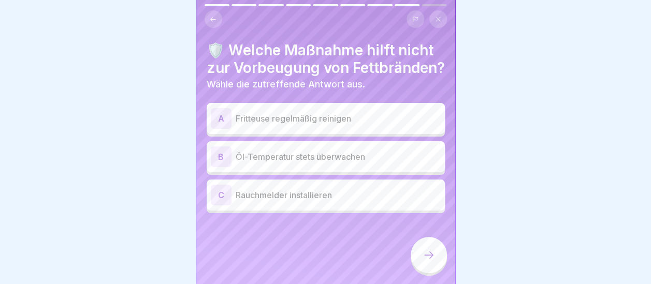
click at [225, 204] on div "C" at bounding box center [221, 195] width 21 height 21
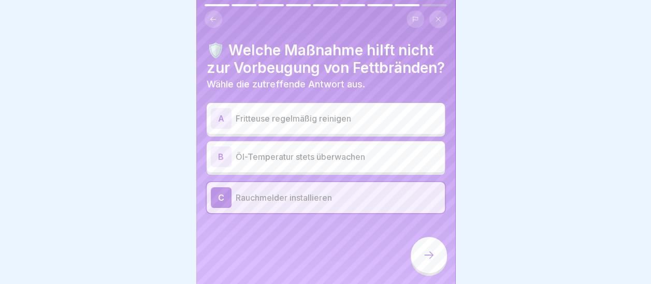
click at [430, 259] on icon at bounding box center [429, 255] width 12 height 12
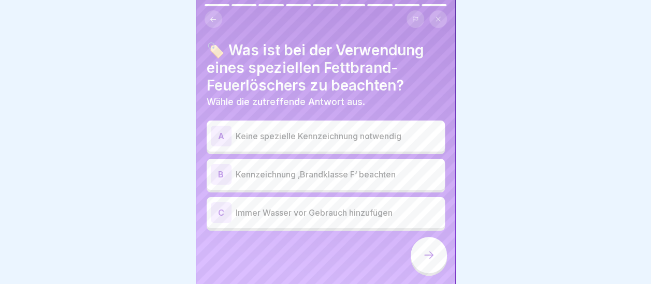
click at [217, 164] on div "B" at bounding box center [221, 174] width 21 height 21
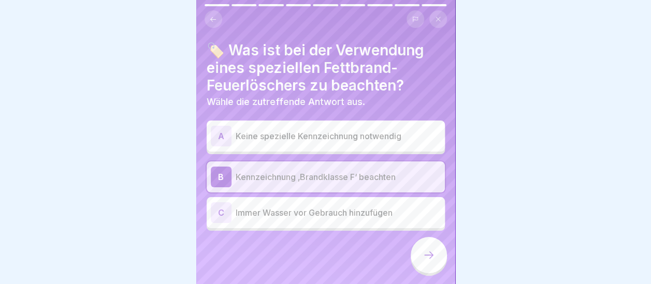
click at [428, 255] on icon at bounding box center [429, 255] width 12 height 12
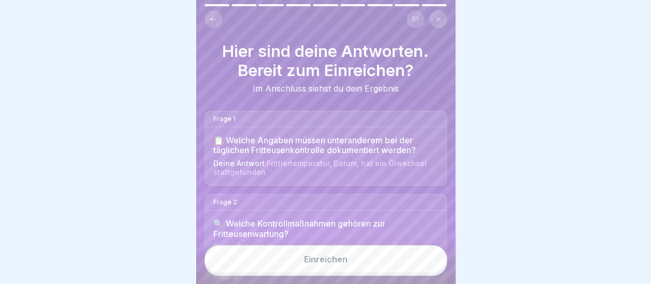
click at [337, 262] on div "Einreichen" at bounding box center [326, 259] width 44 height 9
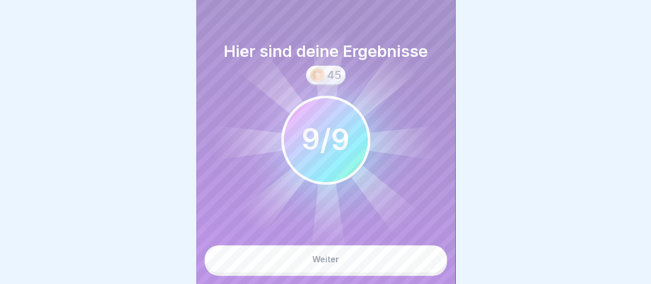
click at [337, 262] on div "Weiter" at bounding box center [325, 259] width 27 height 9
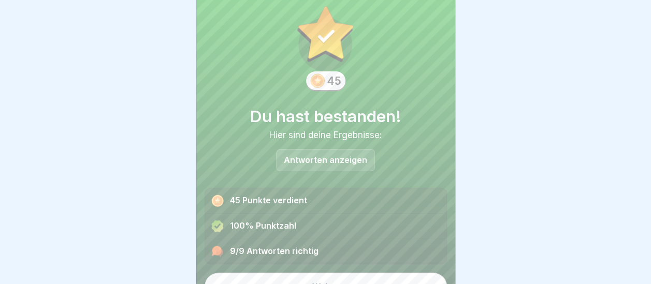
scroll to position [39, 0]
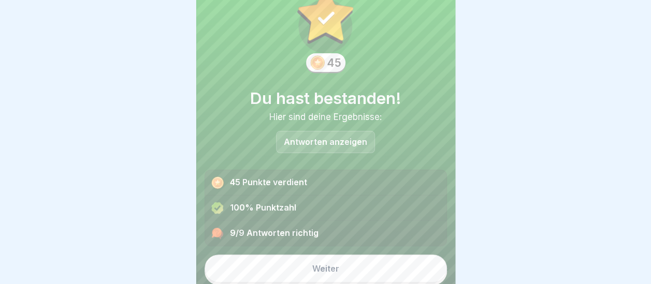
click at [332, 264] on div "Weiter" at bounding box center [325, 268] width 27 height 9
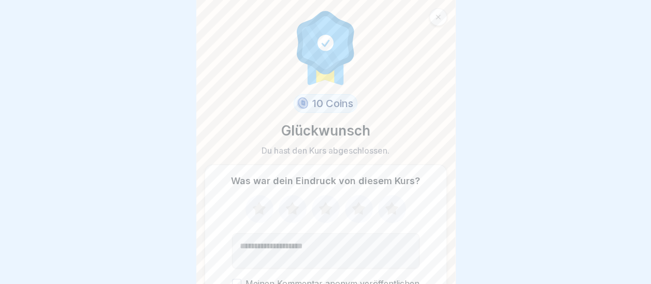
click at [359, 207] on icon at bounding box center [358, 209] width 27 height 27
click at [336, 243] on textarea "Kommentar (optional)" at bounding box center [326, 251] width 188 height 35
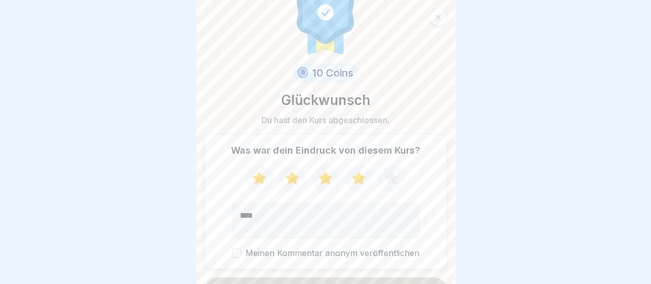
scroll to position [53, 0]
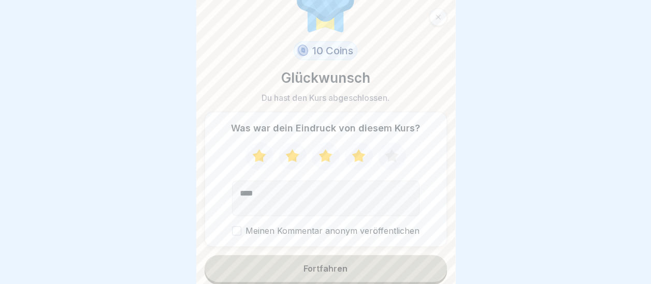
type textarea "****"
click at [236, 226] on button "Meinen Kommentar anonym veröffentlichen" at bounding box center [236, 230] width 9 height 9
click at [323, 264] on div "Fortfahren" at bounding box center [326, 268] width 44 height 9
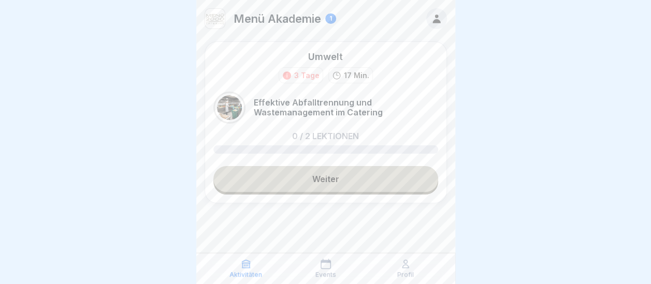
click at [324, 177] on link "Weiter" at bounding box center [325, 179] width 225 height 26
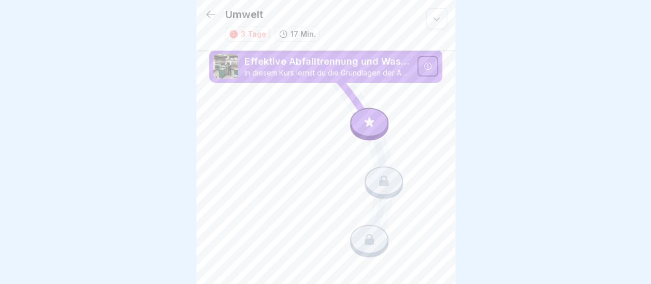
click at [432, 66] on div at bounding box center [428, 66] width 21 height 21
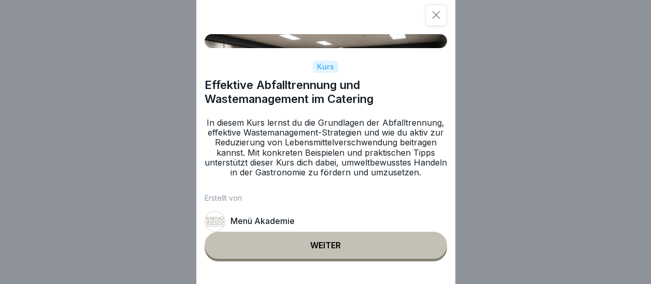
click at [326, 245] on button "Weiter" at bounding box center [326, 245] width 242 height 27
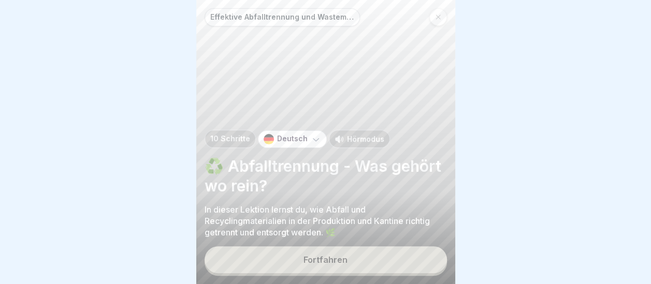
scroll to position [8, 0]
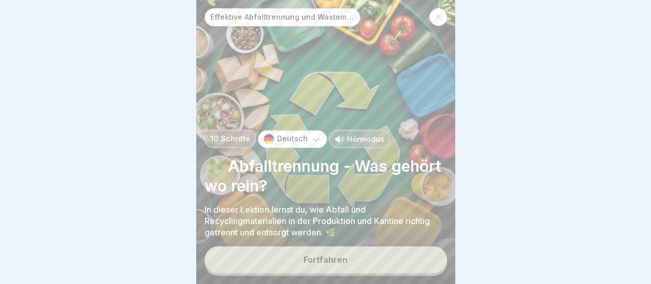
click at [334, 256] on button "Fortfahren" at bounding box center [326, 260] width 242 height 27
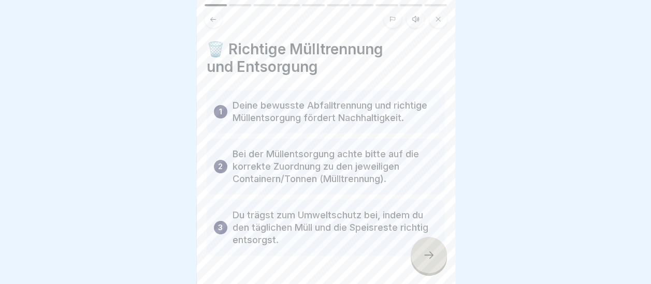
click at [428, 258] on icon at bounding box center [429, 255] width 12 height 12
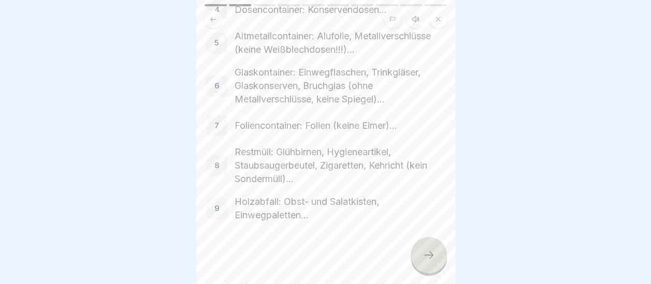
scroll to position [311, 0]
click at [426, 255] on icon at bounding box center [429, 255] width 12 height 12
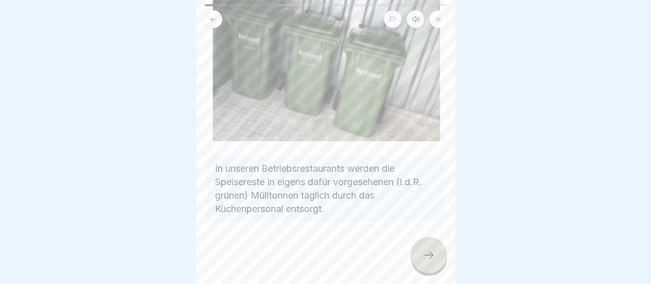
scroll to position [108, 0]
click at [430, 250] on div at bounding box center [429, 255] width 36 height 36
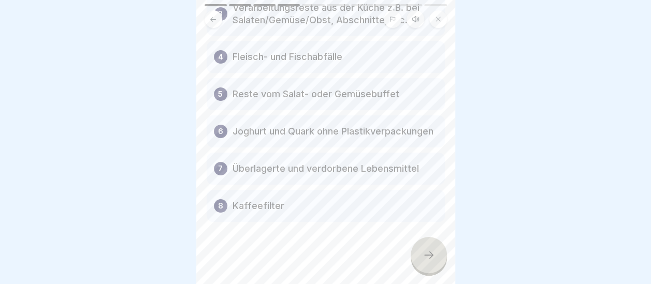
scroll to position [249, 0]
click at [429, 253] on icon at bounding box center [429, 255] width 12 height 12
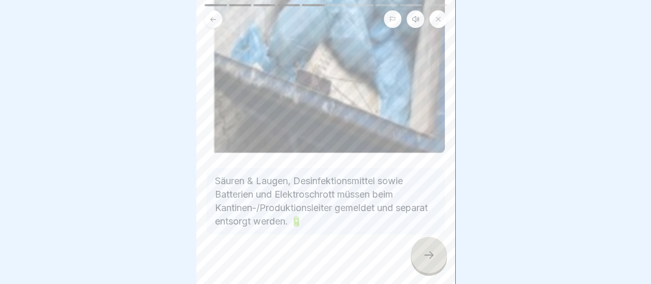
scroll to position [226, 0]
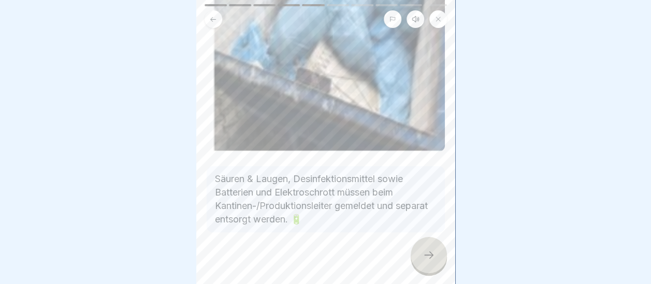
click at [436, 260] on div at bounding box center [429, 255] width 36 height 36
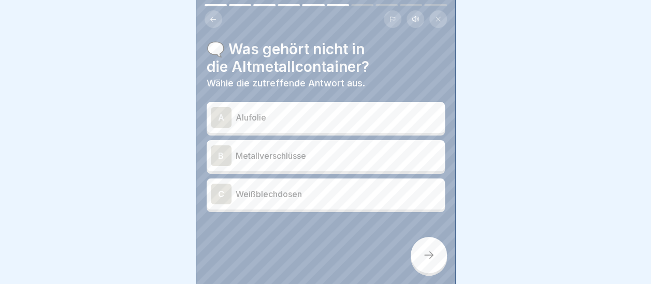
click at [227, 107] on div "A" at bounding box center [221, 117] width 21 height 21
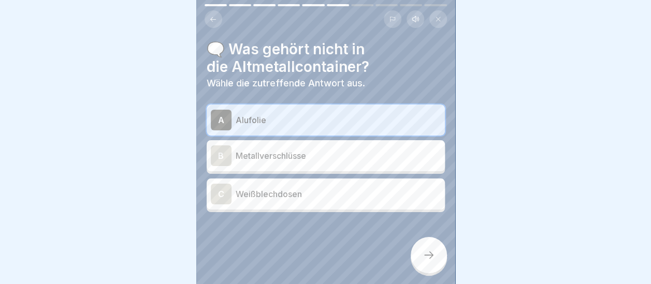
click at [434, 256] on icon at bounding box center [429, 255] width 12 height 12
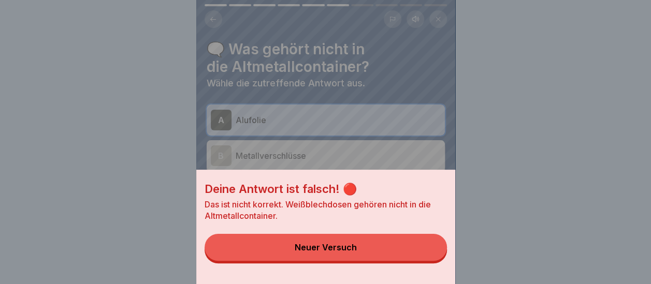
click at [344, 252] on div "Neuer Versuch" at bounding box center [326, 247] width 62 height 9
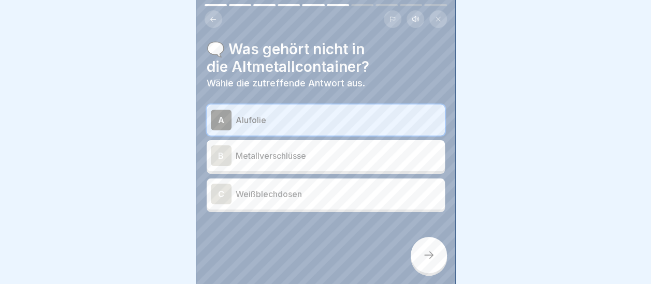
click at [218, 146] on div "B" at bounding box center [221, 156] width 21 height 21
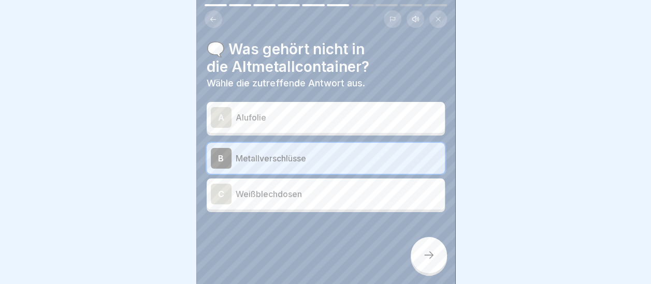
click at [427, 252] on icon at bounding box center [429, 255] width 12 height 12
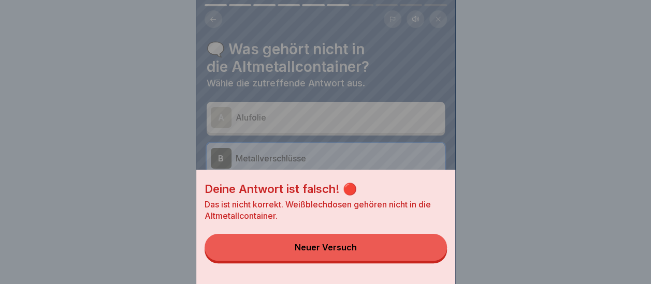
click at [420, 260] on button "Neuer Versuch" at bounding box center [326, 247] width 242 height 27
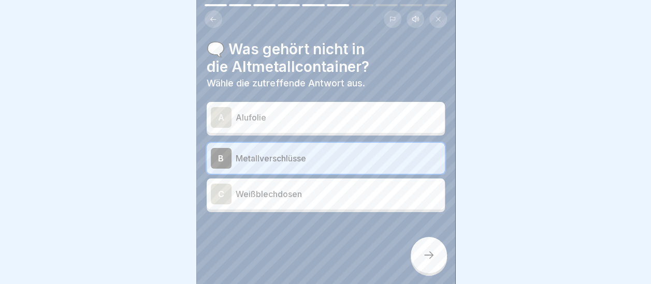
click at [223, 185] on div "C" at bounding box center [221, 194] width 21 height 21
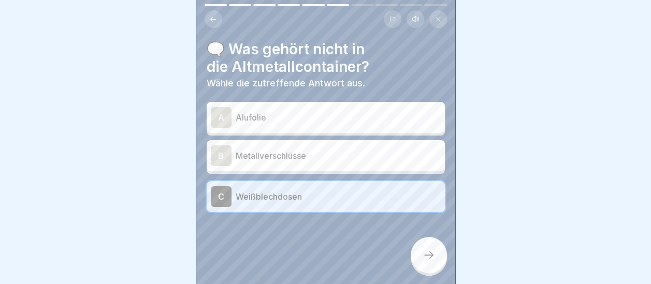
click at [439, 259] on div at bounding box center [429, 255] width 36 height 36
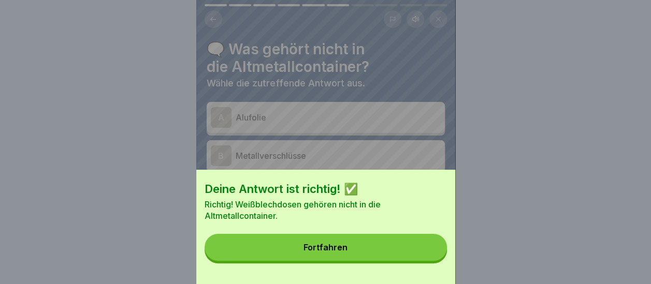
click at [370, 254] on button "Fortfahren" at bounding box center [326, 247] width 242 height 27
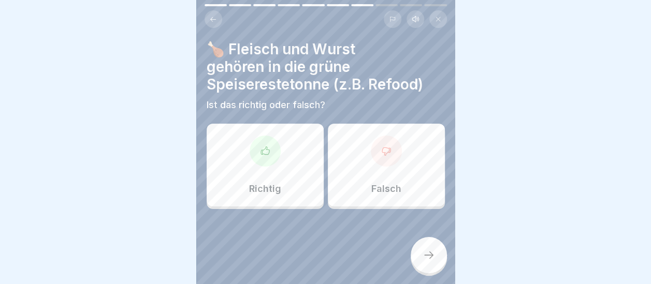
click at [273, 160] on div "Richtig" at bounding box center [265, 165] width 117 height 83
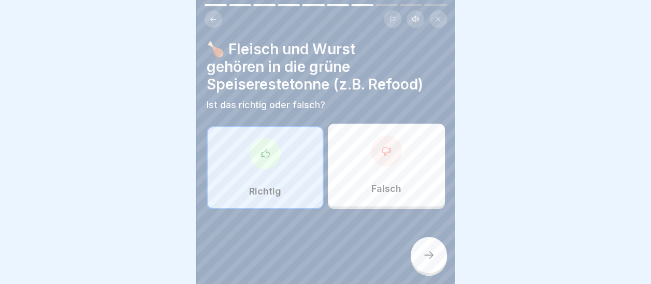
click at [428, 255] on icon at bounding box center [429, 255] width 12 height 12
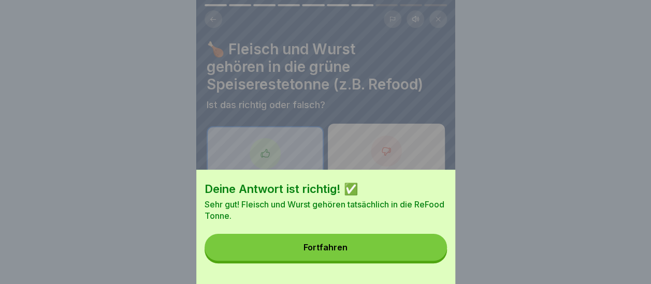
click at [393, 257] on button "Fortfahren" at bounding box center [326, 247] width 242 height 27
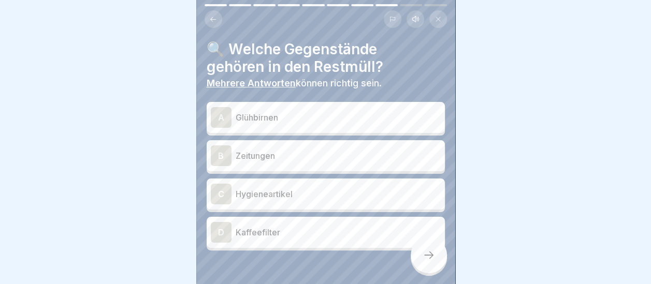
click at [224, 112] on div "A" at bounding box center [221, 117] width 21 height 21
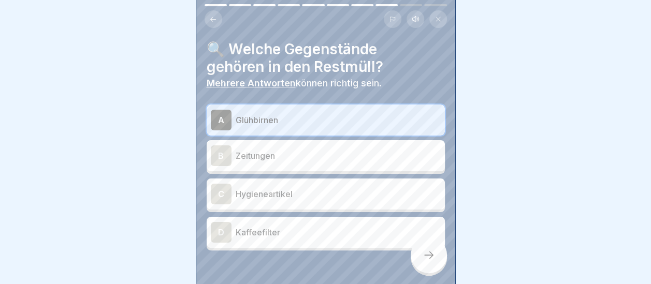
click at [230, 185] on div "C" at bounding box center [221, 194] width 21 height 21
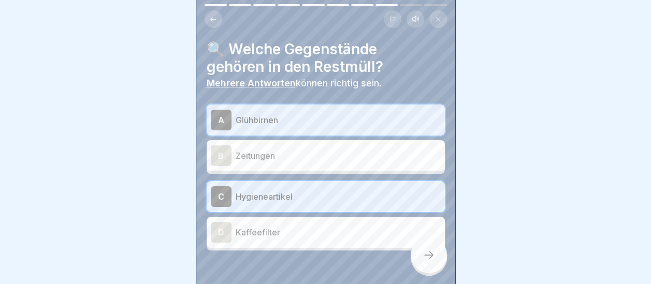
click at [423, 254] on icon at bounding box center [429, 255] width 12 height 12
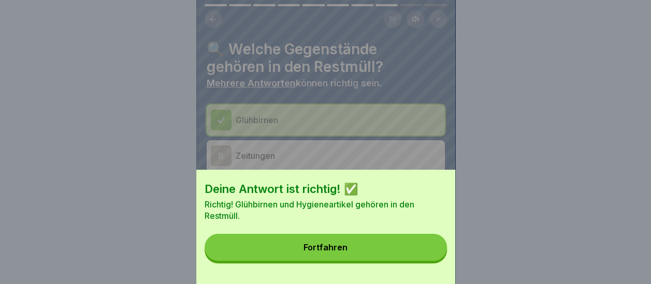
click at [377, 261] on button "Fortfahren" at bounding box center [326, 247] width 242 height 27
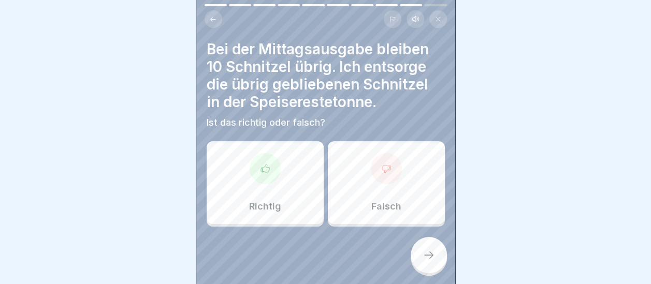
click at [288, 166] on div "Richtig" at bounding box center [265, 182] width 117 height 83
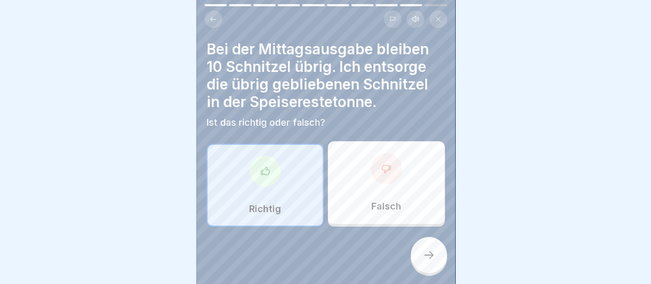
click at [427, 256] on icon at bounding box center [429, 255] width 12 height 12
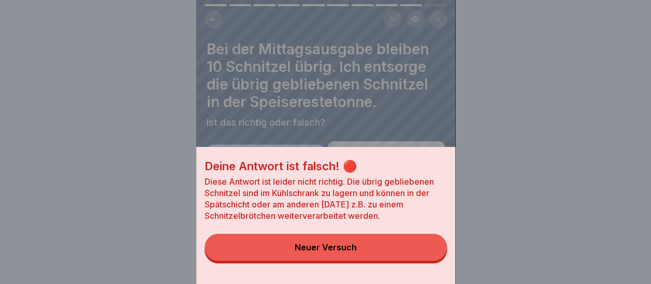
click at [347, 252] on div "Neuer Versuch" at bounding box center [326, 247] width 62 height 9
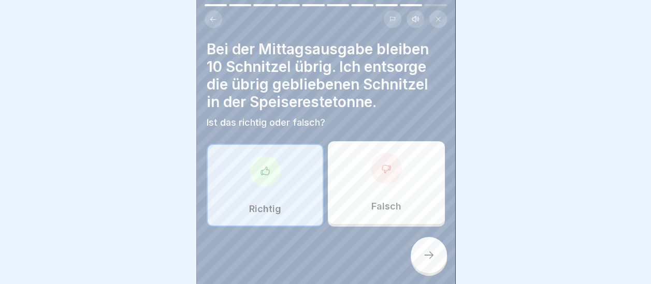
click at [383, 178] on div "Falsch" at bounding box center [386, 182] width 117 height 83
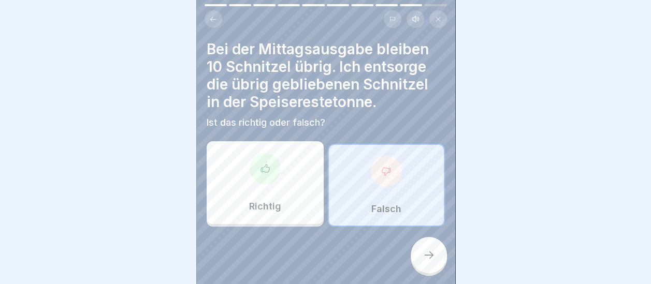
click at [425, 248] on div at bounding box center [429, 255] width 36 height 36
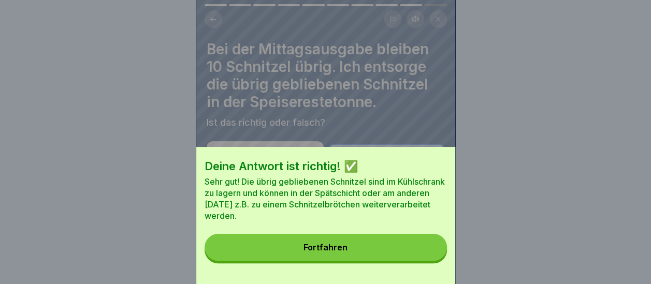
click at [348, 252] on div "Fortfahren" at bounding box center [326, 247] width 44 height 9
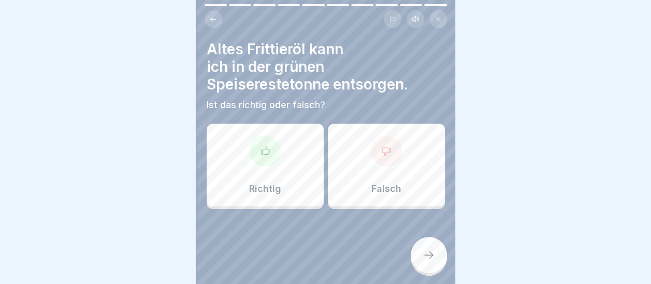
click at [388, 166] on div "Falsch" at bounding box center [386, 165] width 117 height 83
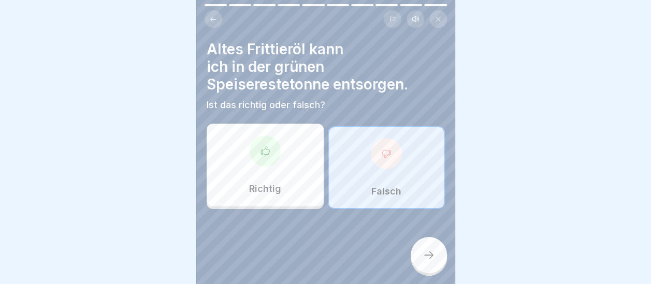
click at [433, 251] on icon at bounding box center [429, 255] width 12 height 12
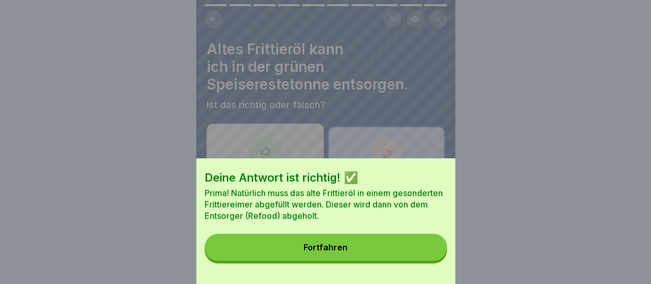
click at [379, 258] on button "Fortfahren" at bounding box center [326, 247] width 242 height 27
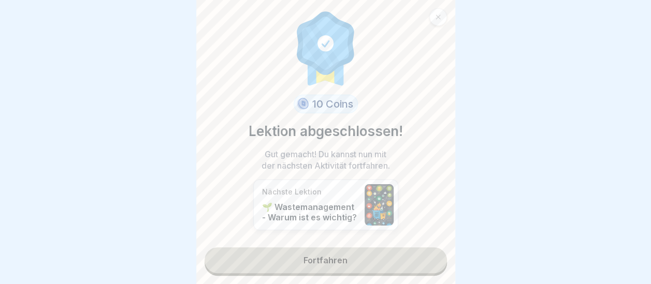
click at [332, 256] on link "Fortfahren" at bounding box center [326, 261] width 242 height 26
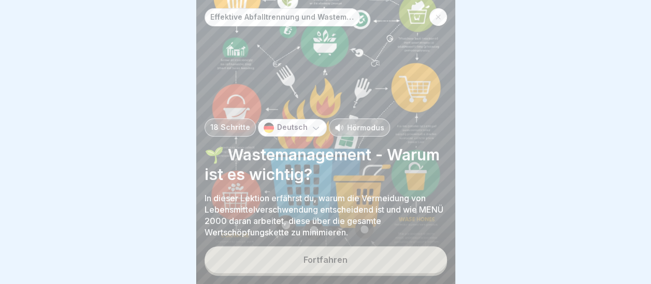
click at [332, 256] on div "Fortfahren" at bounding box center [326, 259] width 44 height 9
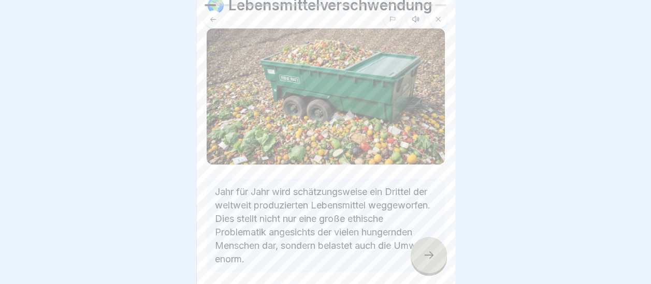
scroll to position [90, 0]
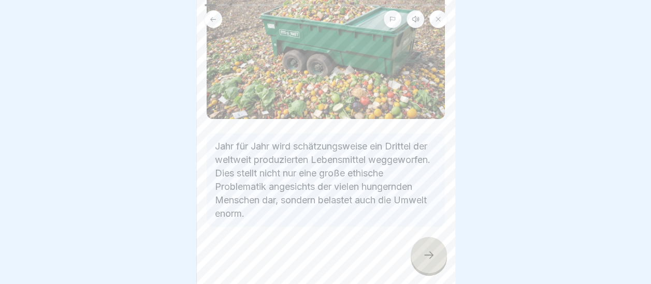
click at [422, 250] on div at bounding box center [429, 255] width 36 height 36
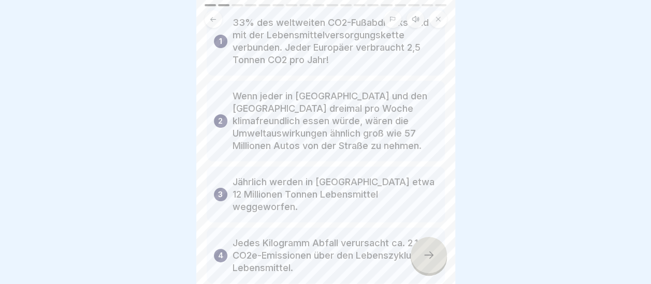
scroll to position [155, 0]
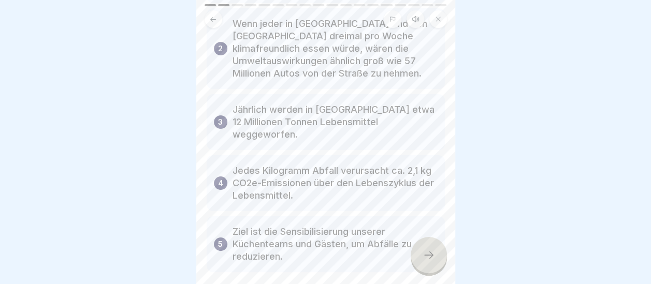
click at [423, 255] on icon at bounding box center [429, 255] width 12 height 12
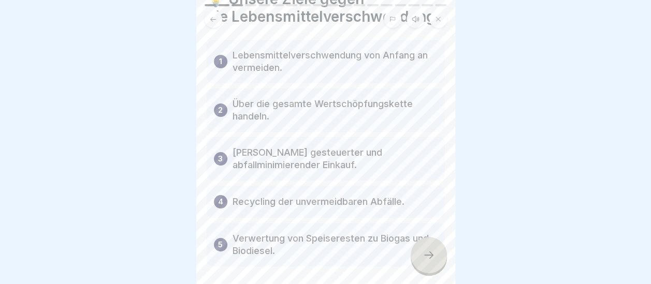
scroll to position [95, 0]
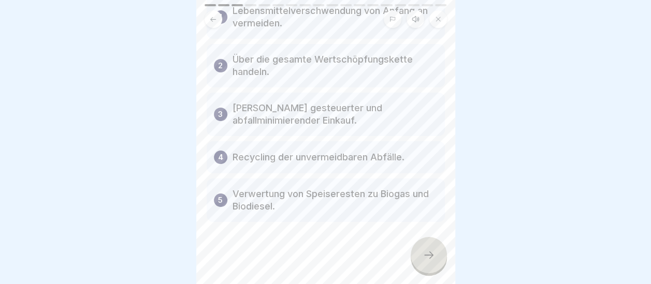
click at [423, 253] on icon at bounding box center [429, 255] width 12 height 12
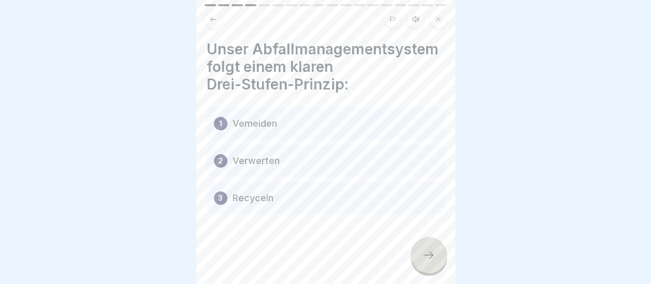
click at [432, 254] on icon at bounding box center [429, 255] width 12 height 12
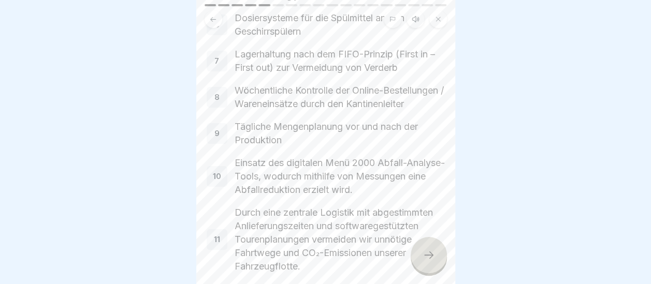
scroll to position [398, 0]
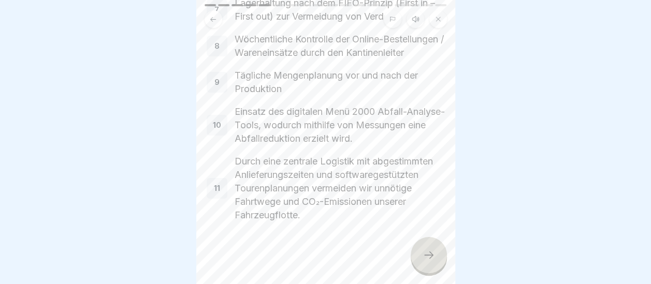
click at [434, 254] on icon at bounding box center [429, 255] width 12 height 12
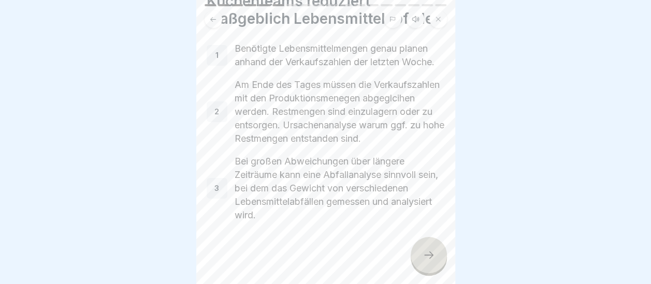
scroll to position [110, 0]
click at [432, 253] on icon at bounding box center [429, 255] width 12 height 12
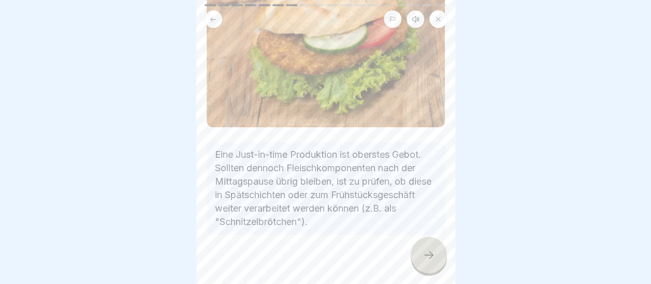
scroll to position [129, 0]
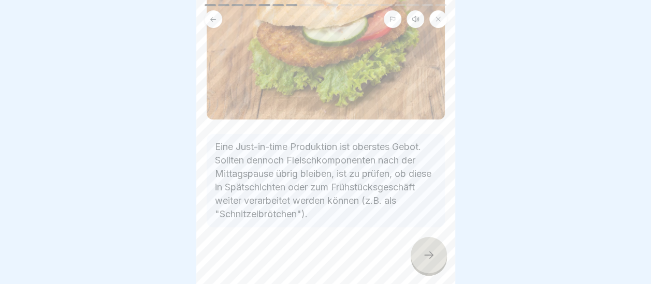
click at [428, 256] on icon at bounding box center [429, 255] width 12 height 12
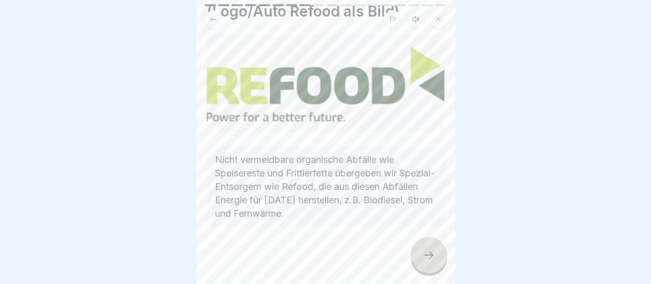
scroll to position [75, 0]
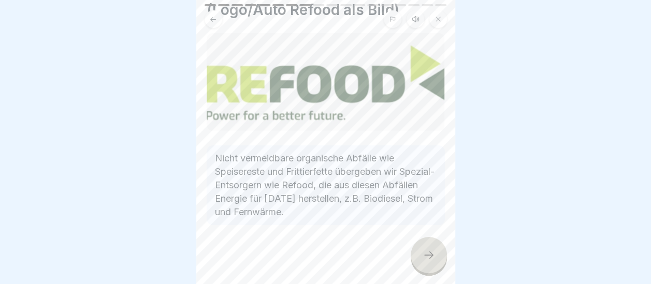
click at [437, 252] on div at bounding box center [429, 255] width 36 height 36
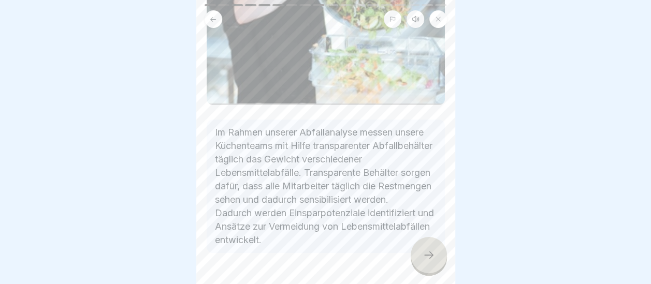
scroll to position [384, 0]
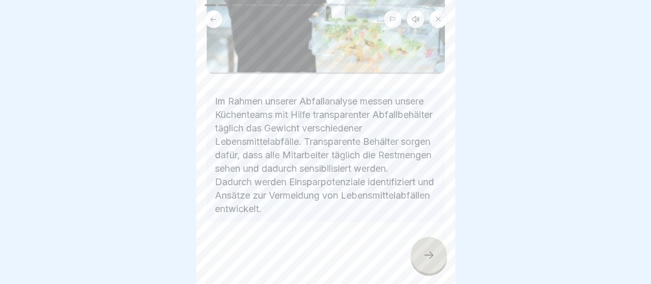
click at [437, 264] on div at bounding box center [429, 255] width 36 height 36
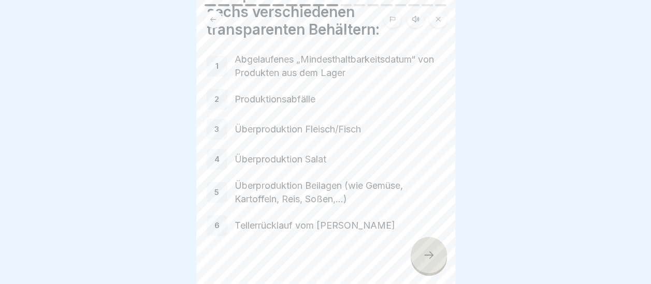
scroll to position [104, 0]
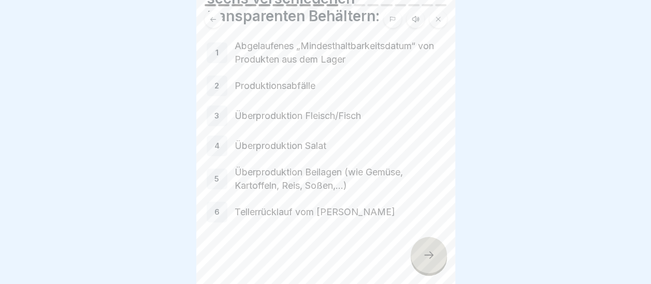
click at [433, 253] on icon at bounding box center [429, 255] width 12 height 12
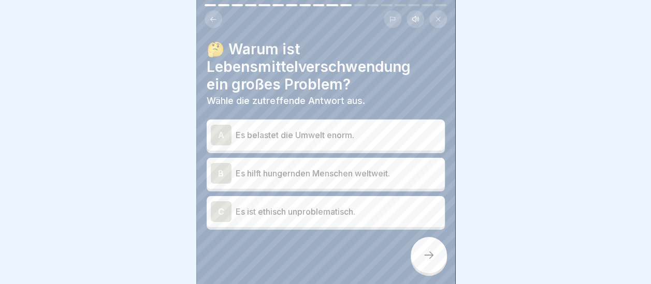
click at [221, 125] on div "A" at bounding box center [221, 135] width 21 height 21
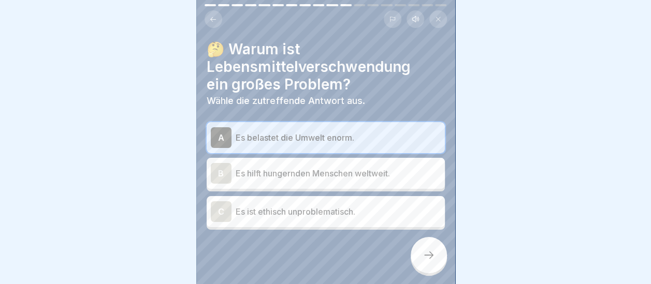
click at [423, 255] on icon at bounding box center [429, 255] width 12 height 12
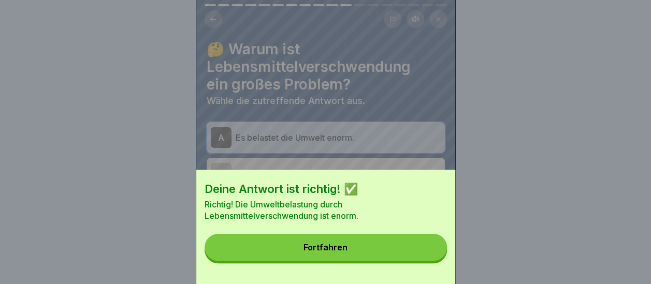
click at [419, 255] on button "Fortfahren" at bounding box center [326, 247] width 242 height 27
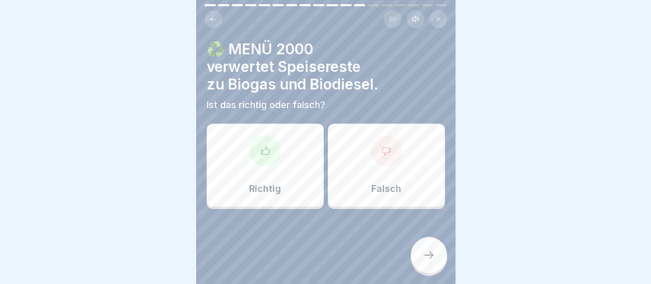
click at [262, 162] on div "Richtig" at bounding box center [265, 165] width 117 height 83
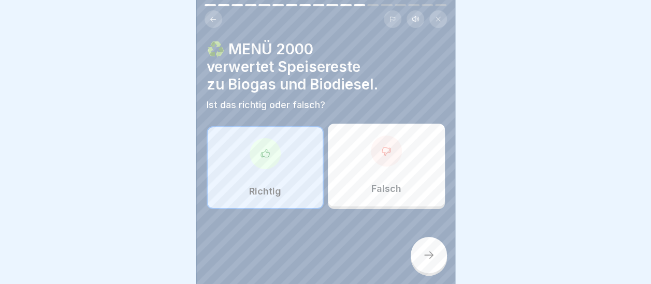
click at [432, 250] on div at bounding box center [429, 255] width 36 height 36
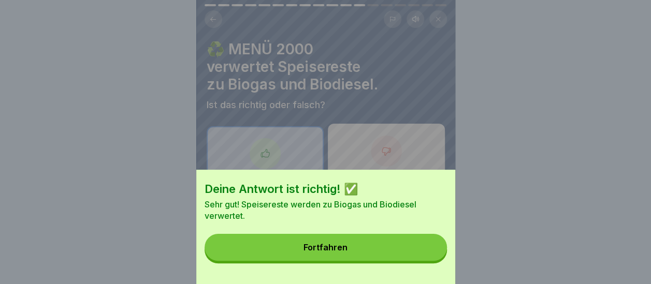
click at [372, 257] on button "Fortfahren" at bounding box center [326, 247] width 242 height 27
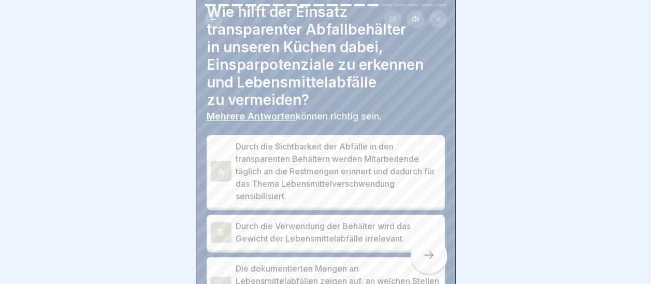
scroll to position [52, 0]
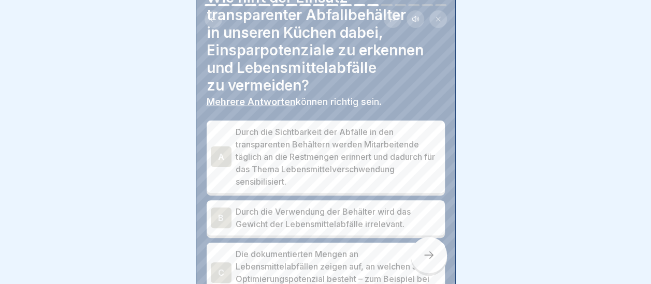
click at [221, 147] on div "A" at bounding box center [221, 157] width 21 height 21
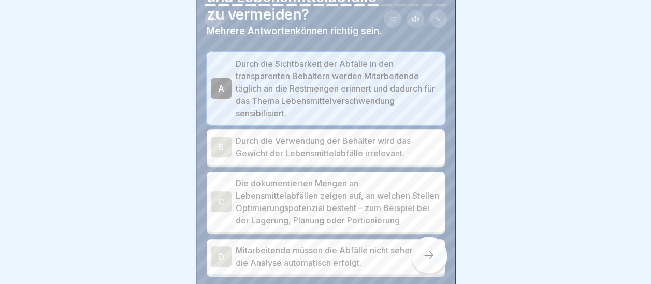
scroll to position [155, 0]
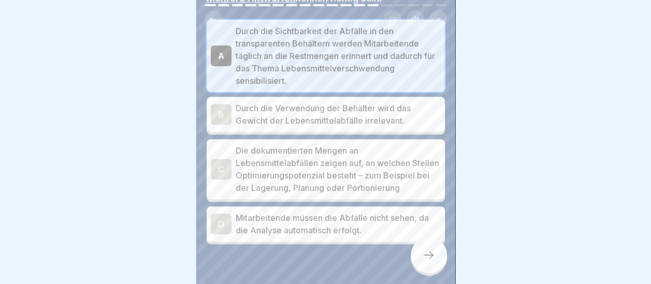
click at [224, 162] on div "C" at bounding box center [221, 169] width 21 height 21
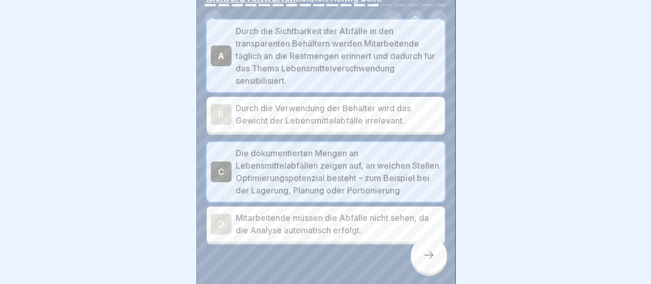
click at [427, 255] on icon at bounding box center [429, 255] width 12 height 12
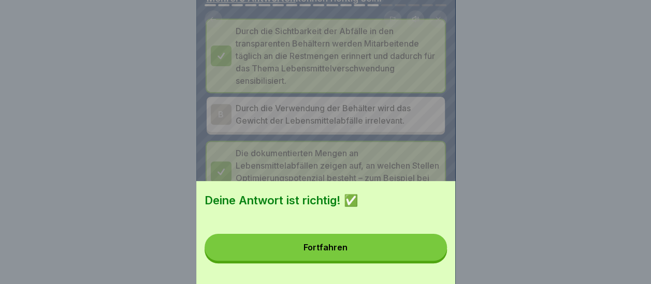
click at [425, 256] on button "Fortfahren" at bounding box center [326, 247] width 242 height 27
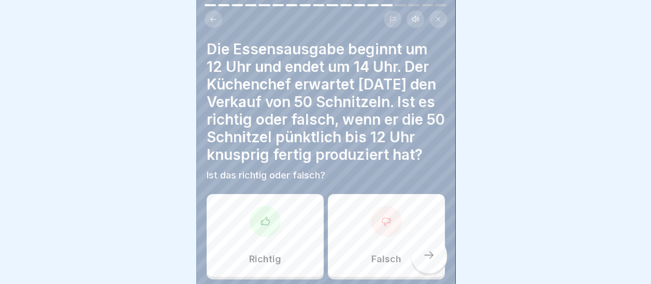
click at [381, 222] on div at bounding box center [386, 221] width 31 height 31
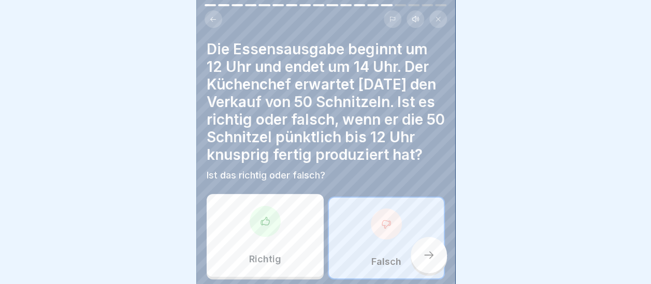
click at [424, 259] on icon at bounding box center [429, 255] width 12 height 12
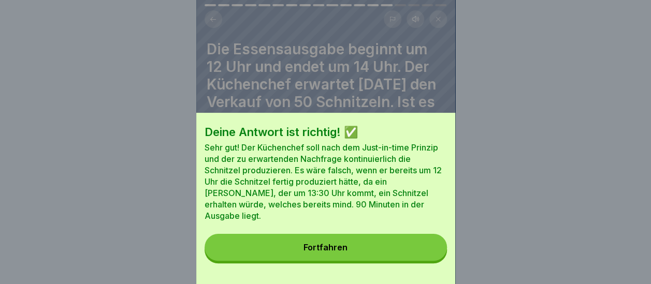
click at [388, 258] on button "Fortfahren" at bounding box center [326, 247] width 242 height 27
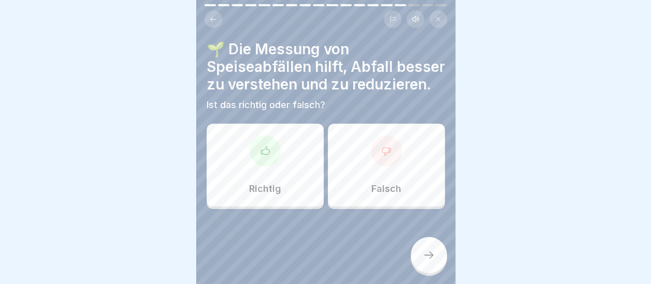
click at [284, 181] on div "Richtig" at bounding box center [265, 165] width 117 height 83
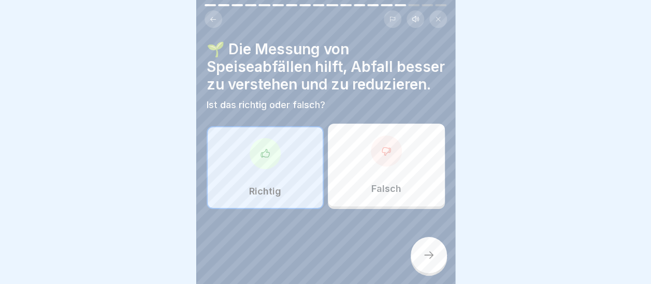
click at [423, 246] on div at bounding box center [429, 255] width 36 height 36
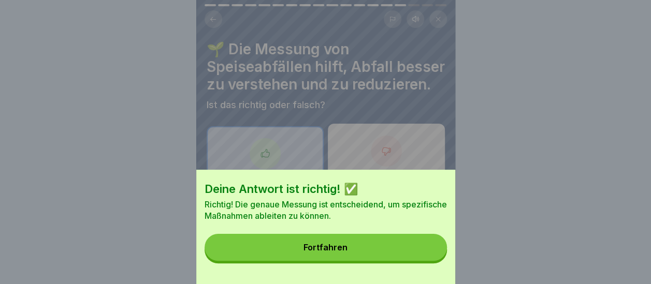
click at [417, 253] on button "Fortfahren" at bounding box center [326, 247] width 242 height 27
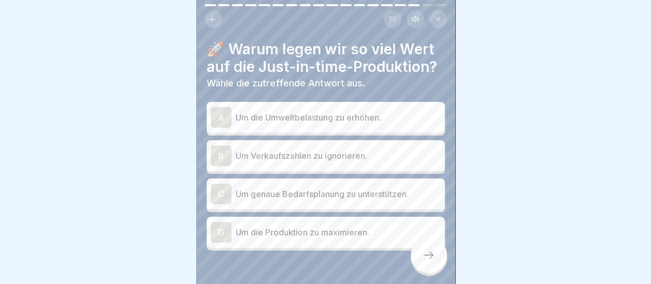
click at [224, 184] on div "C" at bounding box center [221, 194] width 21 height 21
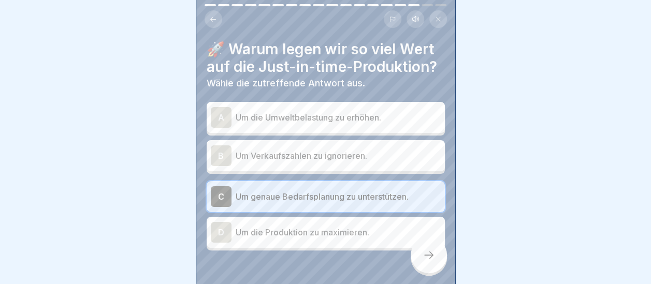
click at [223, 226] on div "D" at bounding box center [221, 232] width 21 height 21
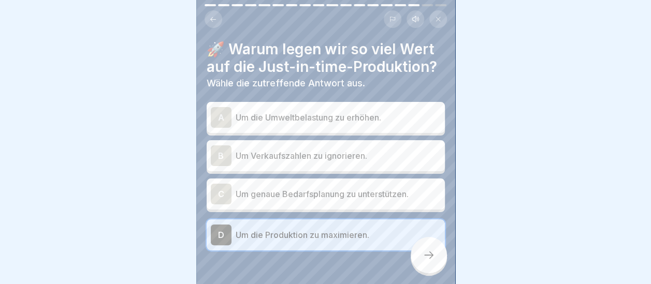
click at [227, 184] on div "C" at bounding box center [221, 194] width 21 height 21
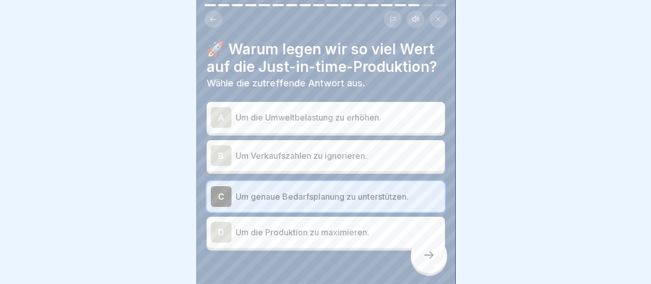
click at [426, 253] on icon at bounding box center [429, 255] width 12 height 12
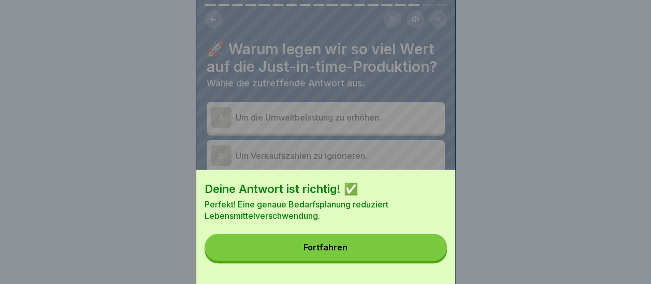
click at [426, 253] on button "Fortfahren" at bounding box center [326, 247] width 242 height 27
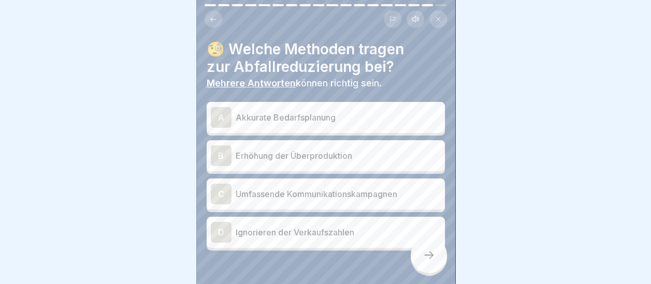
click at [226, 108] on div "A" at bounding box center [221, 117] width 21 height 21
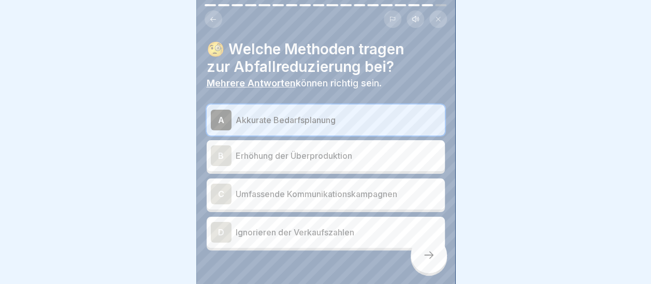
click at [221, 187] on div "C" at bounding box center [221, 194] width 21 height 21
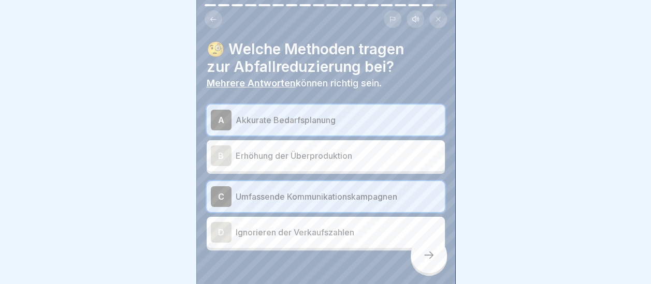
click at [436, 263] on div at bounding box center [429, 255] width 36 height 36
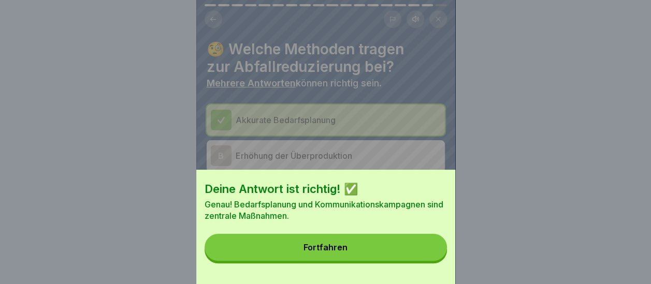
click at [435, 261] on button "Fortfahren" at bounding box center [326, 247] width 242 height 27
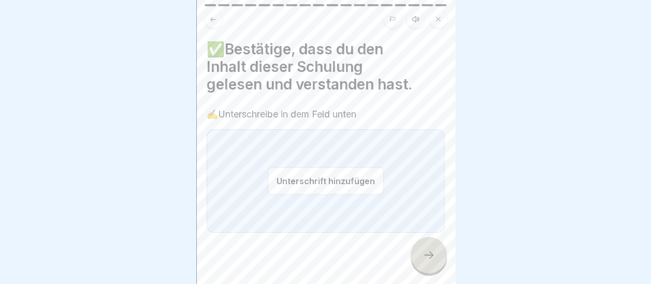
click at [370, 185] on button "Unterschrift hinzufügen" at bounding box center [326, 180] width 116 height 27
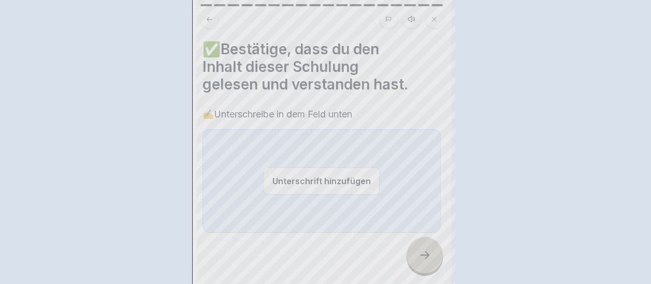
scroll to position [0, 0]
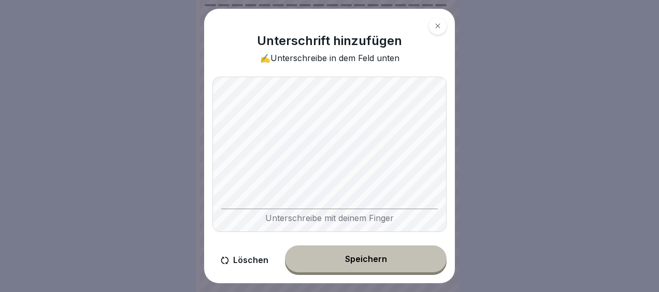
click at [388, 250] on button "Speichern" at bounding box center [366, 259] width 162 height 27
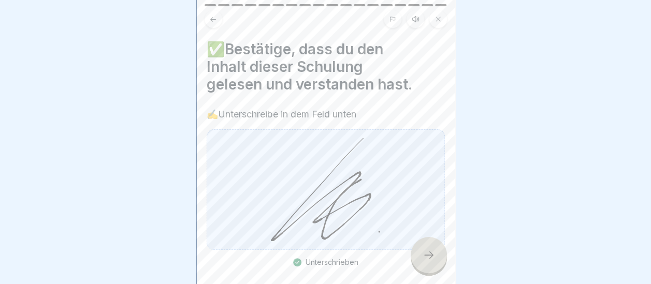
click at [437, 265] on div at bounding box center [429, 255] width 36 height 36
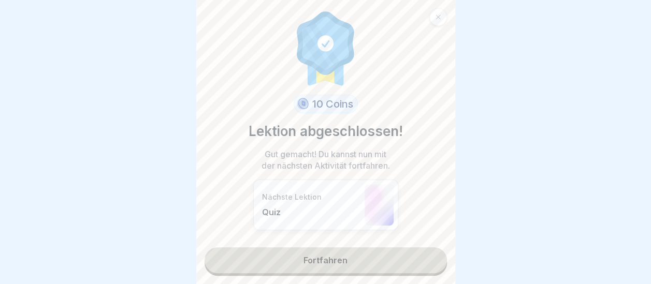
click at [324, 255] on link "Fortfahren" at bounding box center [326, 261] width 242 height 26
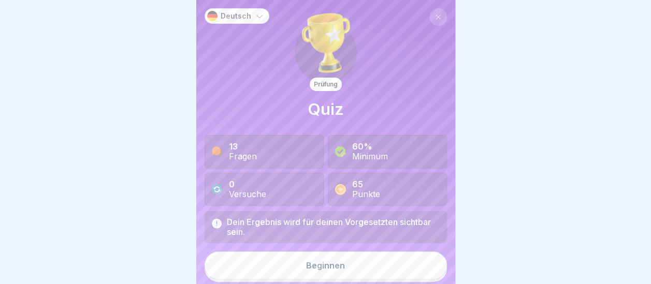
click at [318, 263] on button "Beginnen" at bounding box center [326, 266] width 242 height 28
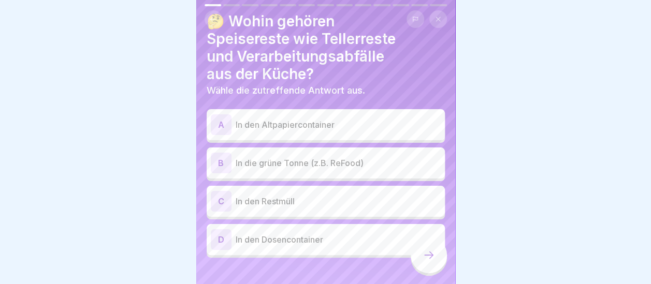
scroll to position [44, 0]
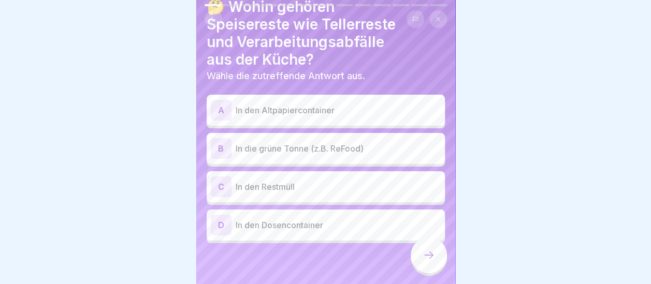
click at [221, 141] on div "B" at bounding box center [221, 148] width 21 height 21
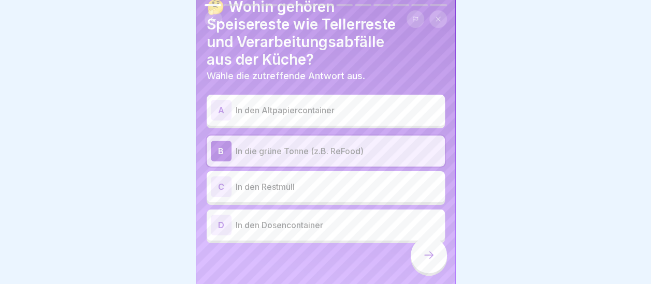
click at [434, 260] on icon at bounding box center [429, 255] width 12 height 12
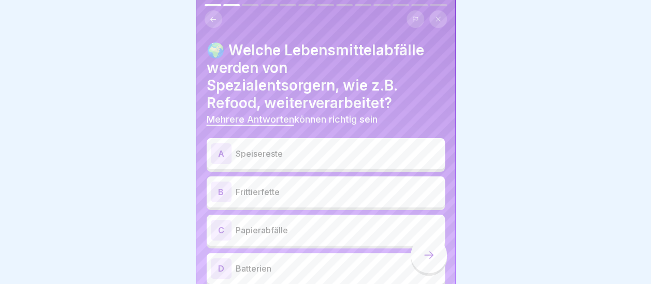
click at [228, 144] on div "A" at bounding box center [221, 154] width 21 height 21
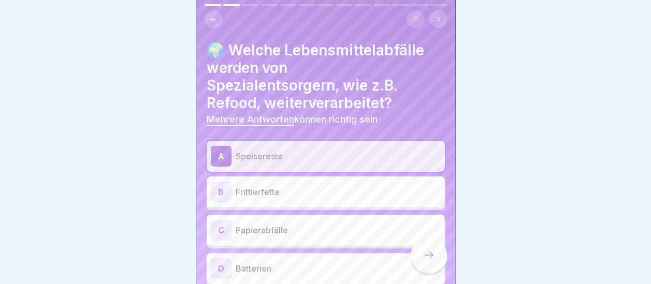
click at [221, 185] on div "B" at bounding box center [221, 192] width 21 height 21
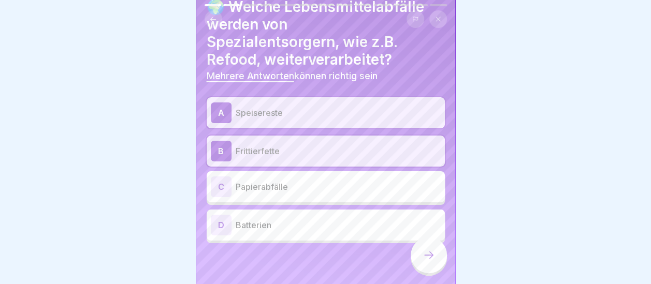
click at [435, 250] on div at bounding box center [429, 255] width 36 height 36
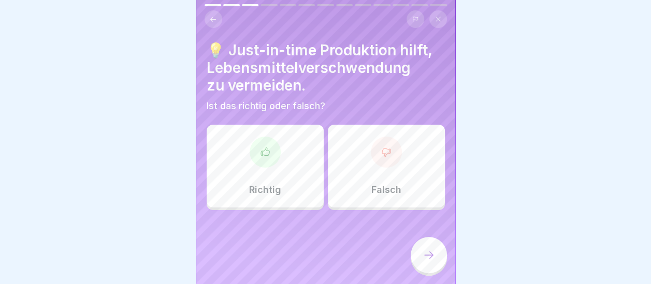
click at [273, 153] on div at bounding box center [265, 152] width 31 height 31
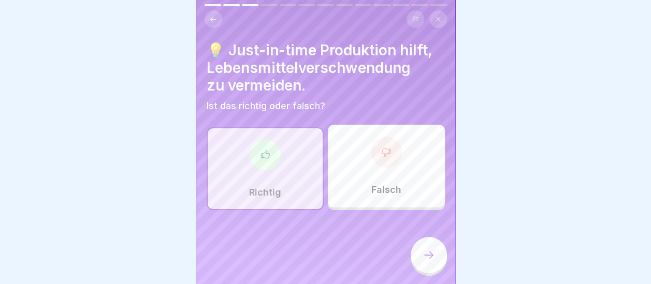
click at [428, 252] on icon at bounding box center [429, 255] width 12 height 12
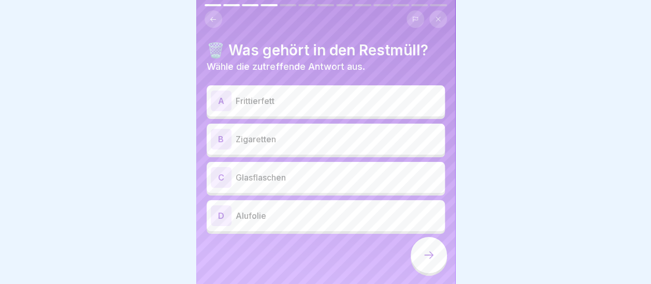
click at [230, 134] on div "B" at bounding box center [221, 139] width 21 height 21
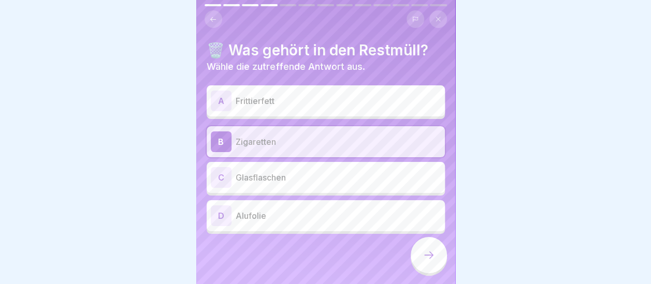
click at [434, 259] on icon at bounding box center [429, 255] width 12 height 12
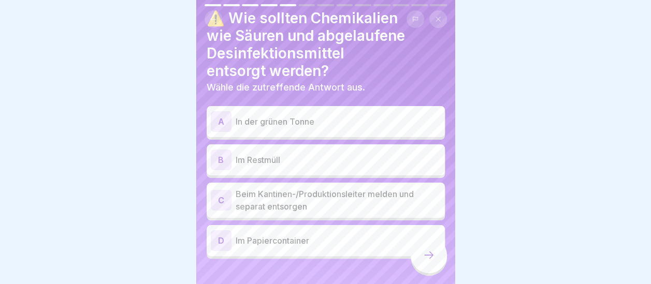
scroll to position [48, 0]
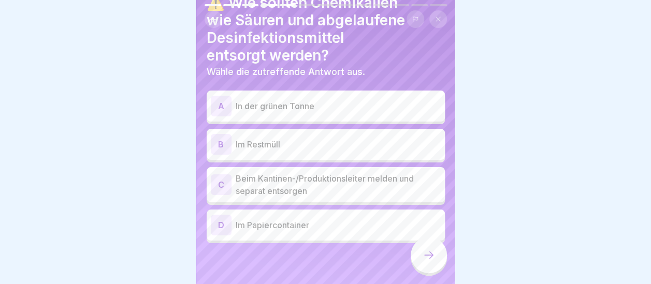
click at [224, 175] on div "C" at bounding box center [221, 185] width 21 height 21
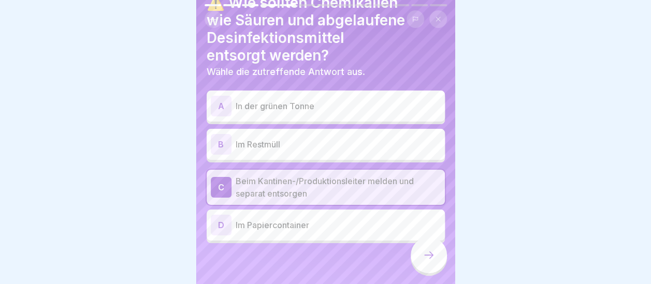
click at [436, 252] on div at bounding box center [429, 255] width 36 height 36
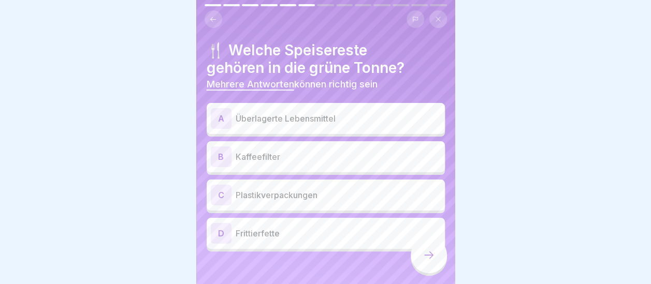
click at [219, 108] on div "A" at bounding box center [221, 118] width 21 height 21
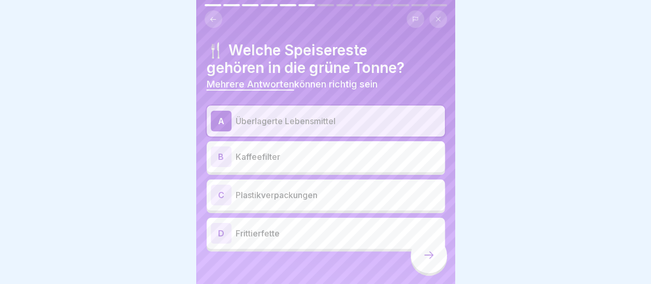
click at [226, 147] on div "B" at bounding box center [221, 157] width 21 height 21
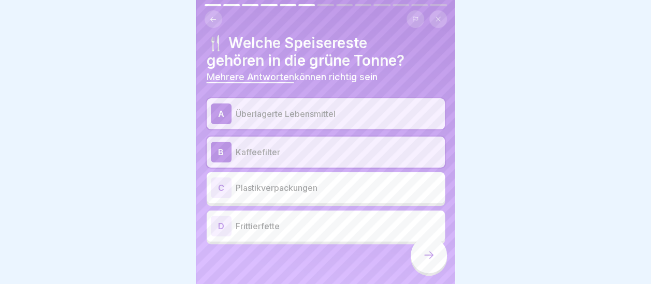
scroll to position [8, 0]
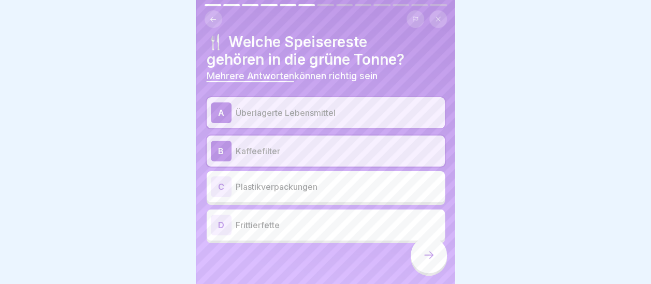
click at [431, 253] on icon at bounding box center [429, 255] width 12 height 12
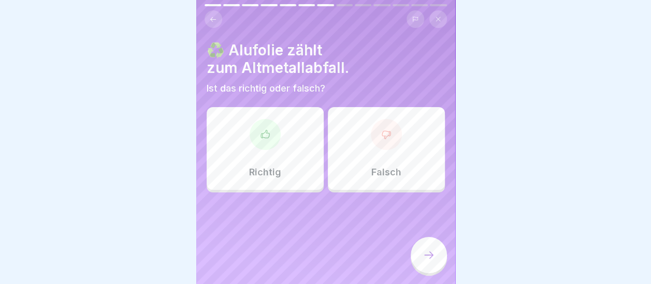
click at [275, 124] on div at bounding box center [265, 134] width 31 height 31
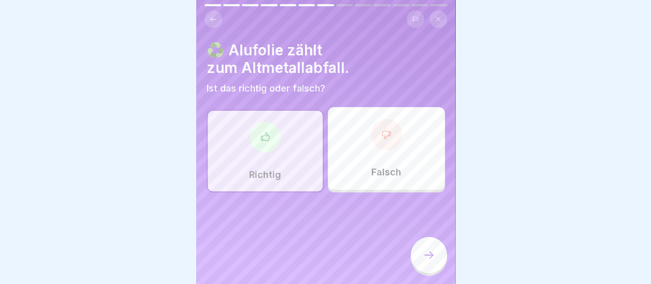
click at [426, 250] on div at bounding box center [429, 255] width 36 height 36
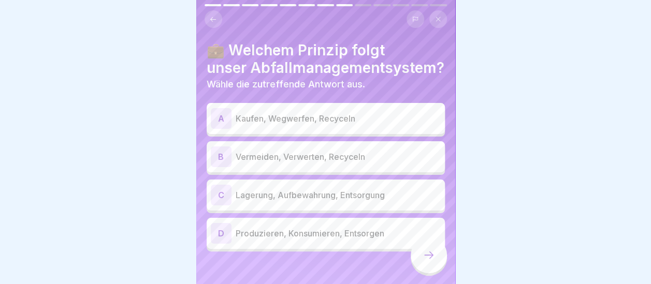
click at [224, 147] on div "B" at bounding box center [221, 157] width 21 height 21
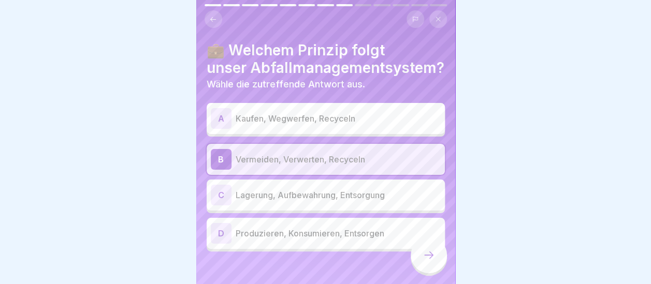
click at [431, 254] on icon at bounding box center [429, 255] width 12 height 12
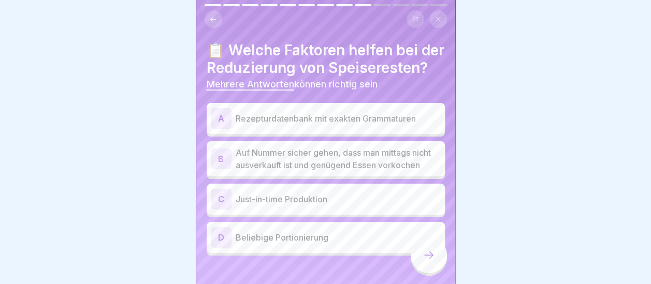
scroll to position [42, 0]
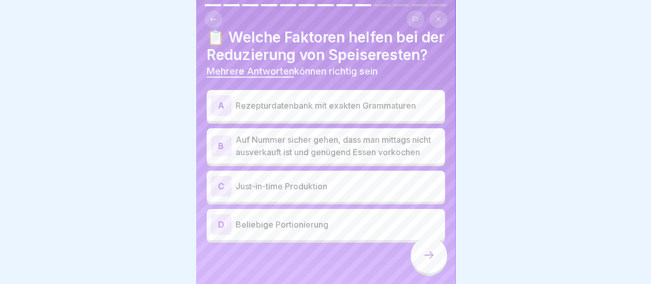
click at [230, 95] on div "A" at bounding box center [221, 105] width 21 height 21
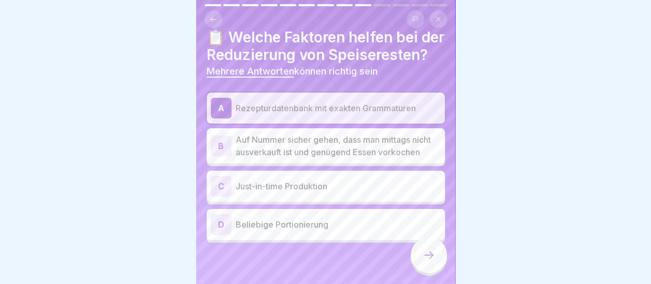
click at [223, 179] on div "C" at bounding box center [221, 186] width 21 height 21
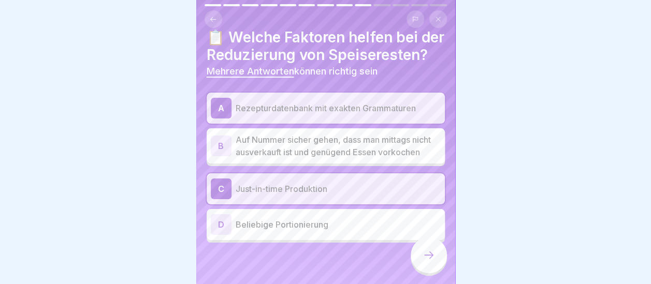
click at [417, 251] on div at bounding box center [429, 255] width 36 height 36
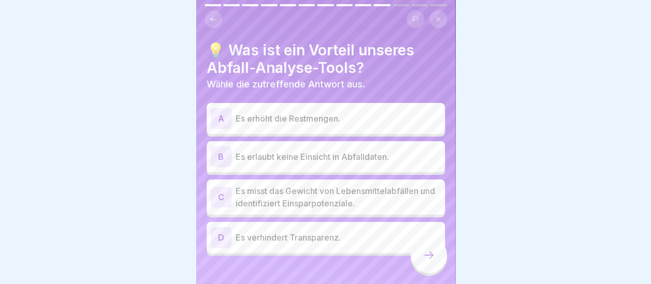
click at [230, 187] on div "C" at bounding box center [221, 197] width 21 height 21
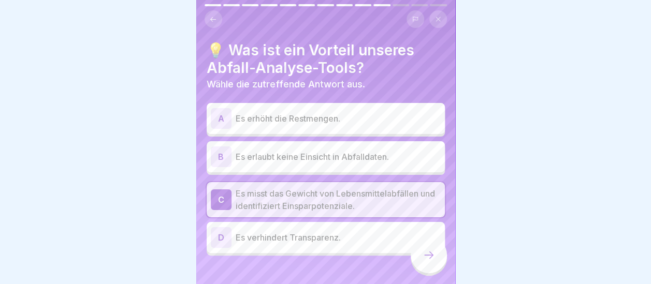
click at [435, 257] on div at bounding box center [429, 255] width 36 height 36
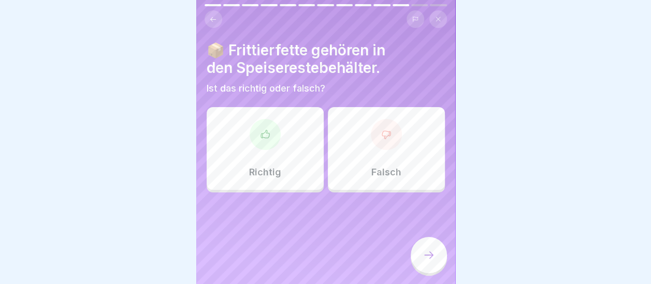
click at [378, 107] on div "Falsch" at bounding box center [386, 148] width 117 height 83
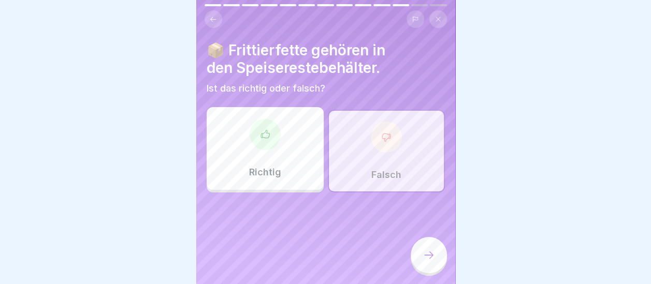
click at [397, 145] on div "Falsch" at bounding box center [386, 151] width 117 height 83
click at [433, 254] on icon at bounding box center [429, 255] width 12 height 12
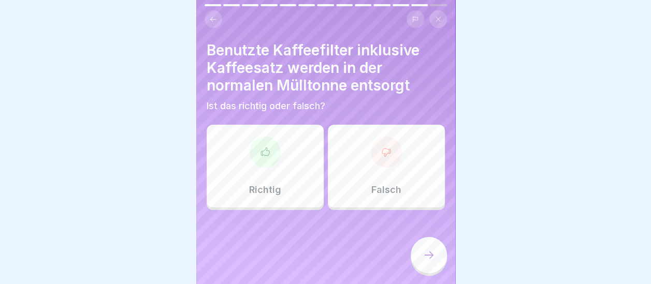
click at [391, 151] on div at bounding box center [386, 152] width 31 height 31
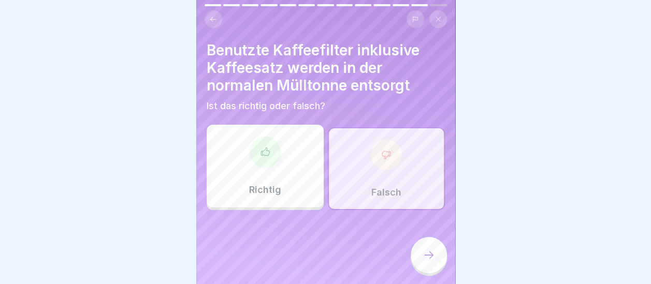
click at [427, 256] on icon at bounding box center [429, 255] width 12 height 12
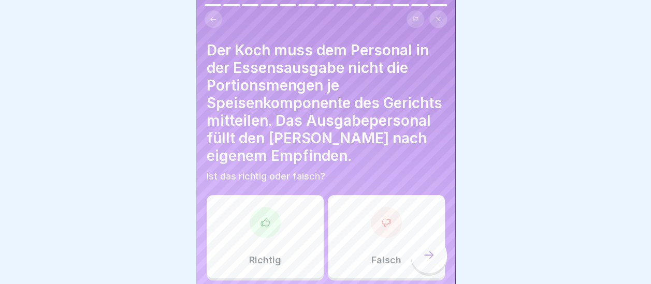
click at [391, 227] on div "Falsch" at bounding box center [386, 236] width 117 height 83
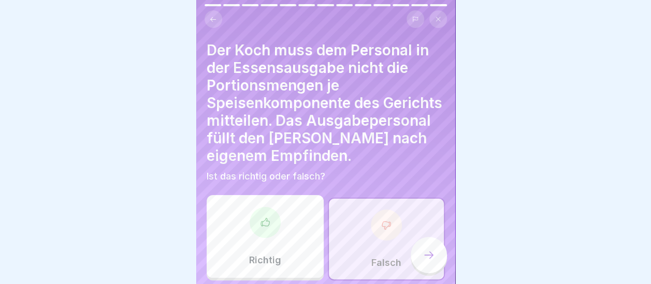
click at [431, 252] on icon at bounding box center [429, 255] width 12 height 12
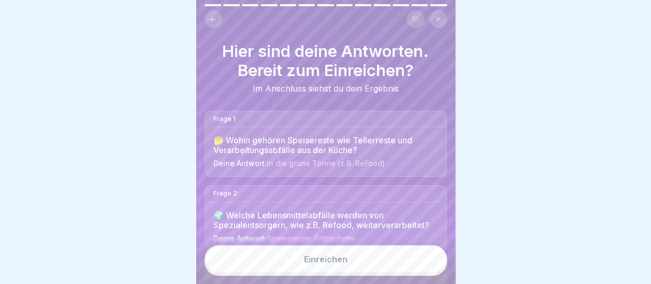
click at [360, 254] on button "Einreichen" at bounding box center [326, 260] width 242 height 28
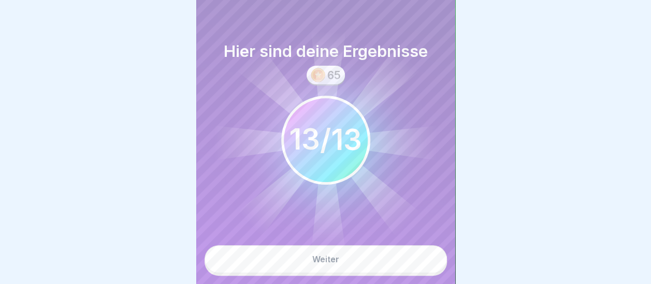
click at [328, 264] on div "Weiter" at bounding box center [325, 259] width 27 height 9
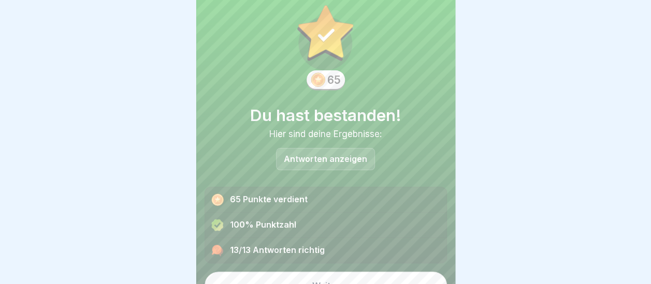
scroll to position [39, 0]
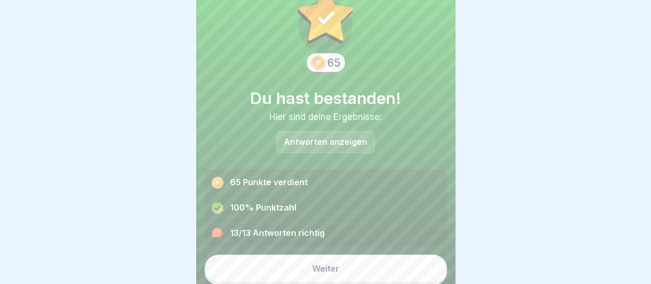
click at [347, 263] on button "Weiter" at bounding box center [326, 269] width 242 height 28
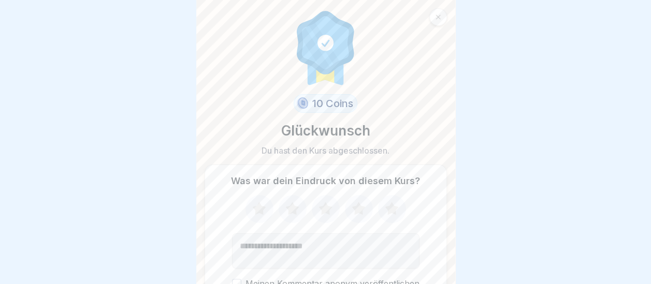
click at [355, 202] on icon at bounding box center [358, 208] width 13 height 13
drag, startPoint x: 323, startPoint y: 240, endPoint x: 345, endPoint y: 230, distance: 24.1
click at [326, 237] on textarea "Kommentar (optional)" at bounding box center [326, 251] width 188 height 35
type textarea "*"
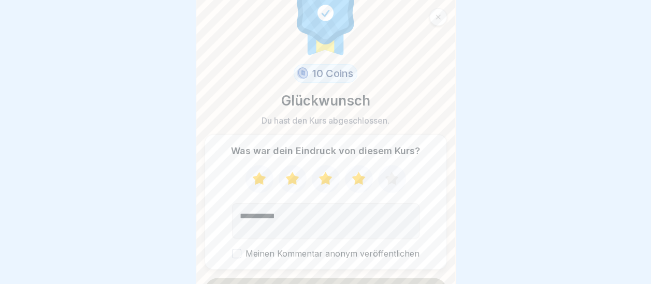
scroll to position [53, 0]
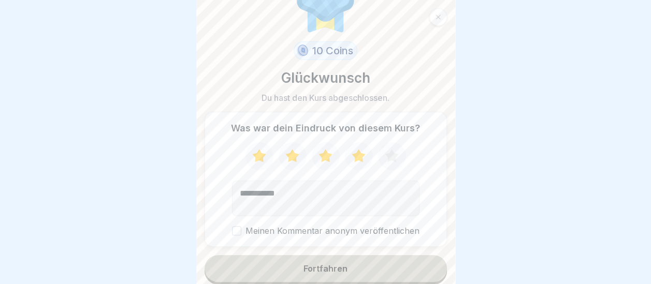
type textarea "**********"
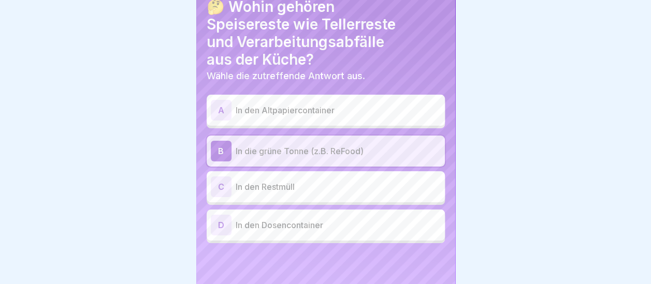
drag, startPoint x: 233, startPoint y: 223, endPoint x: 306, endPoint y: 247, distance: 76.2
click at [196, 233] on div "Deutsch Prüfung Quiz 13 Fragen 60% Minimum 0 Versuche 65 Punkte Dein Ergebnis w…" at bounding box center [66, 142] width 259 height 284
click at [355, 145] on p "In die grüne Tonne (z.B. ReFood)" at bounding box center [338, 151] width 205 height 12
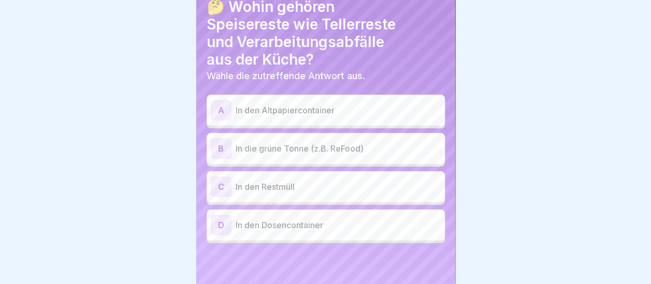
click at [366, 142] on p "In die grüne Tonne (z.B. ReFood)" at bounding box center [338, 148] width 205 height 12
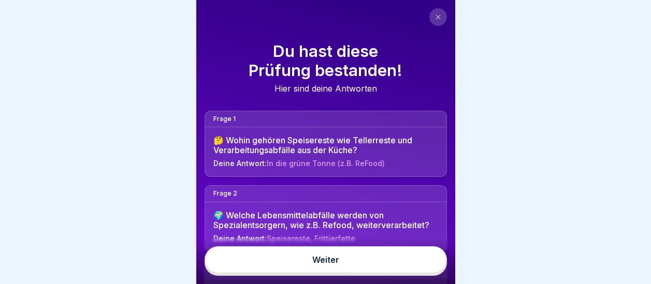
scroll to position [8, 0]
click at [346, 255] on link "Weiter" at bounding box center [326, 260] width 242 height 27
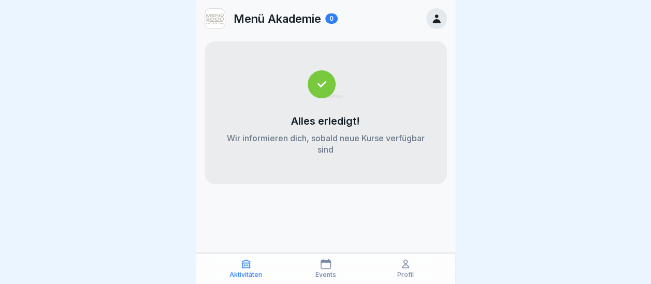
scroll to position [8, 0]
